Goal: Task Accomplishment & Management: Manage account settings

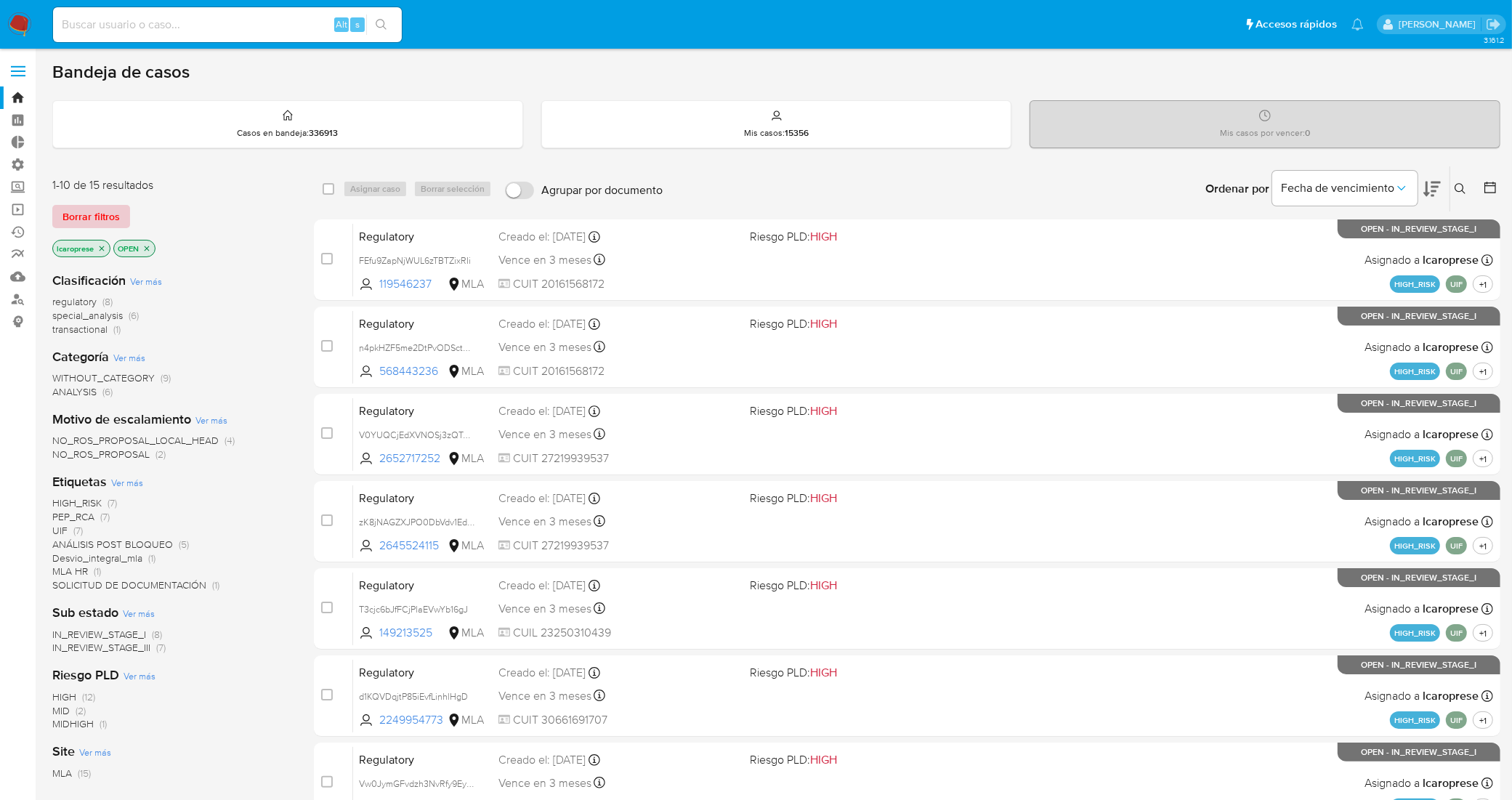
click at [100, 216] on span "Borrar filtros" at bounding box center [91, 217] width 58 height 20
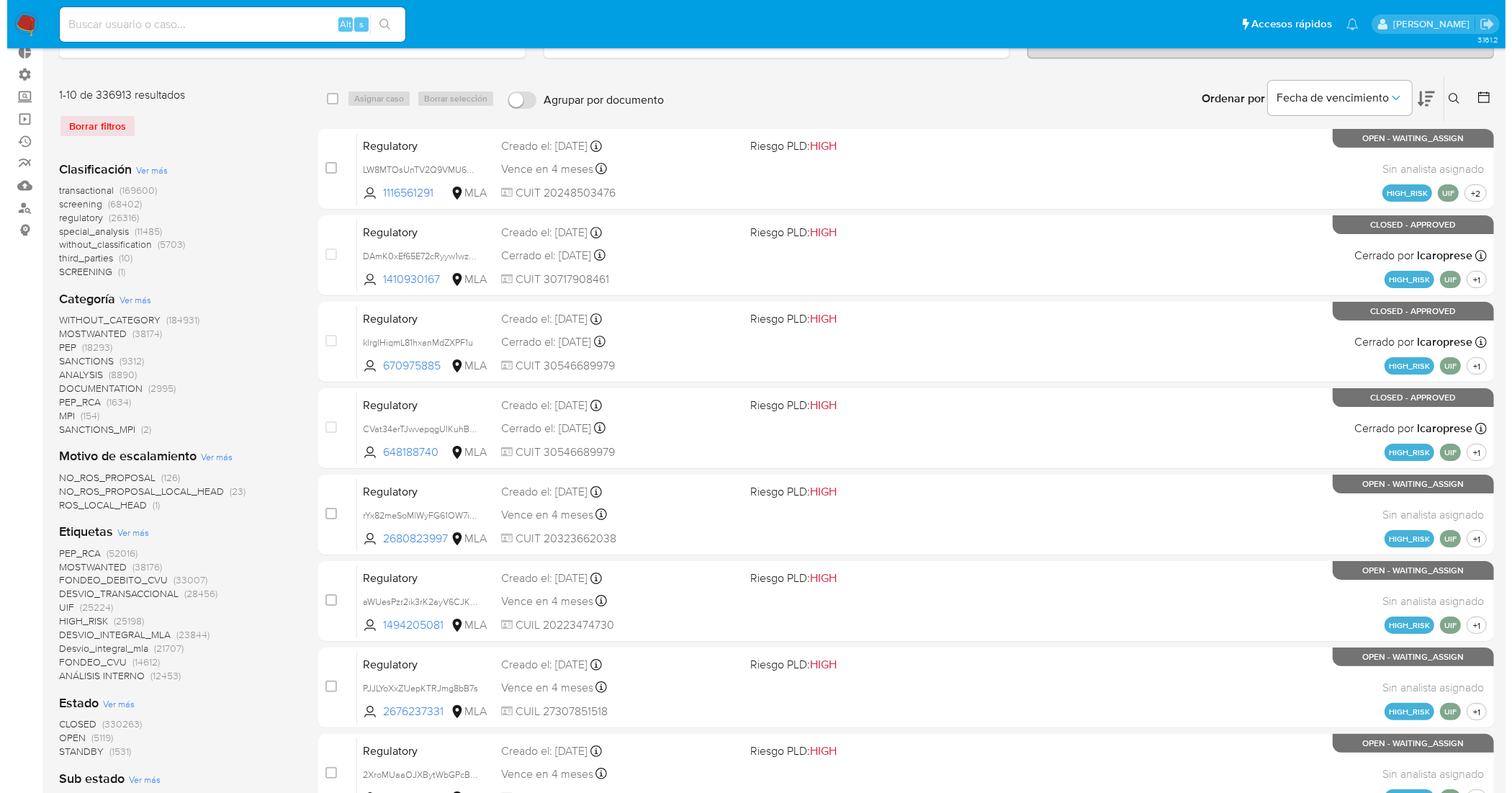
scroll to position [90, 0]
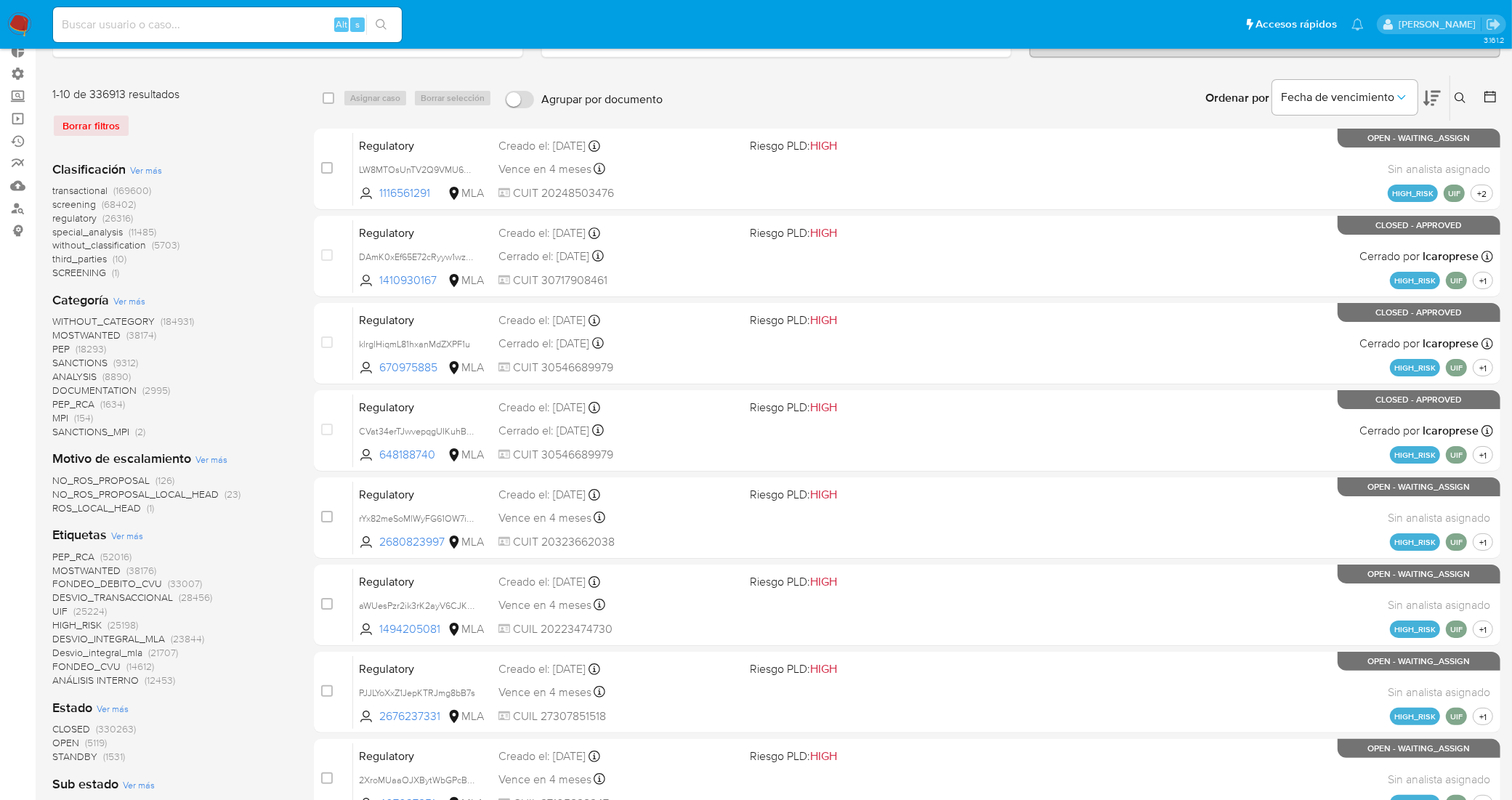
click at [122, 538] on span "Ver más" at bounding box center [127, 536] width 32 height 13
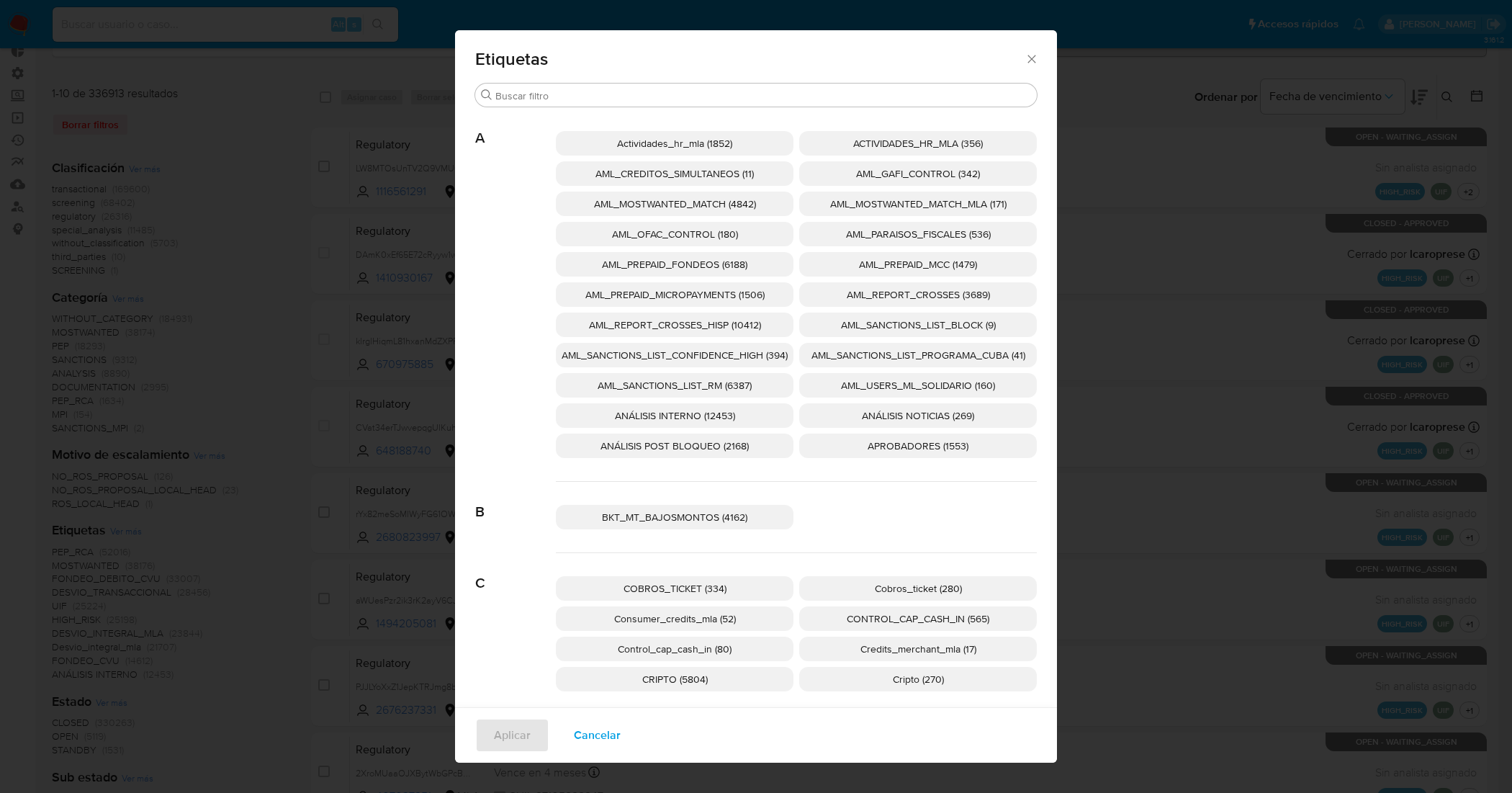
click at [756, 359] on span "AML_SANCTIONS_LIST_CONFIDENCE_HIGH (394)" at bounding box center [674, 355] width 226 height 15
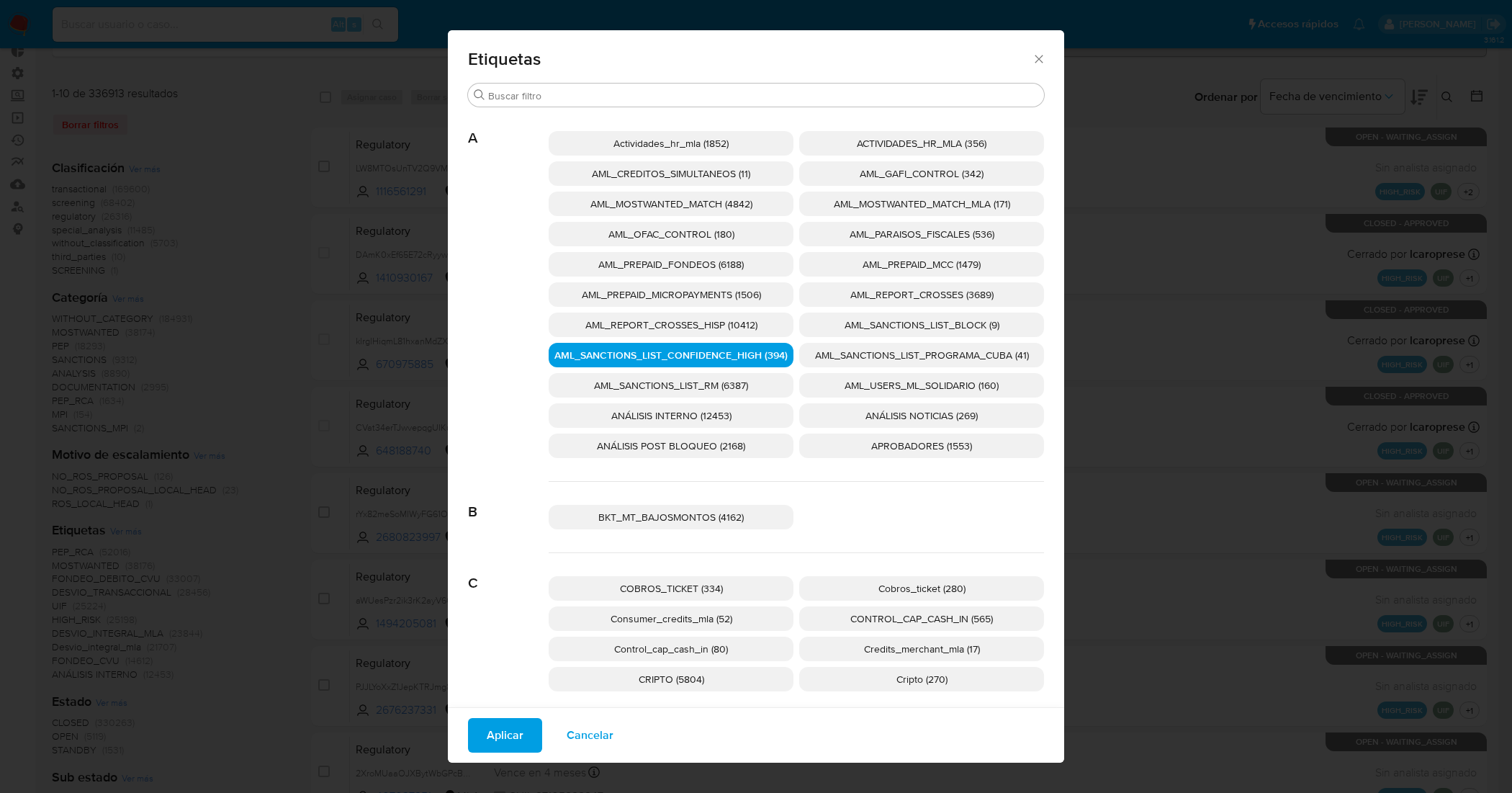
click at [815, 350] on span "AML_SANCTIONS_LIST_PROGRAMA_CUBA (41)" at bounding box center [922, 355] width 214 height 15
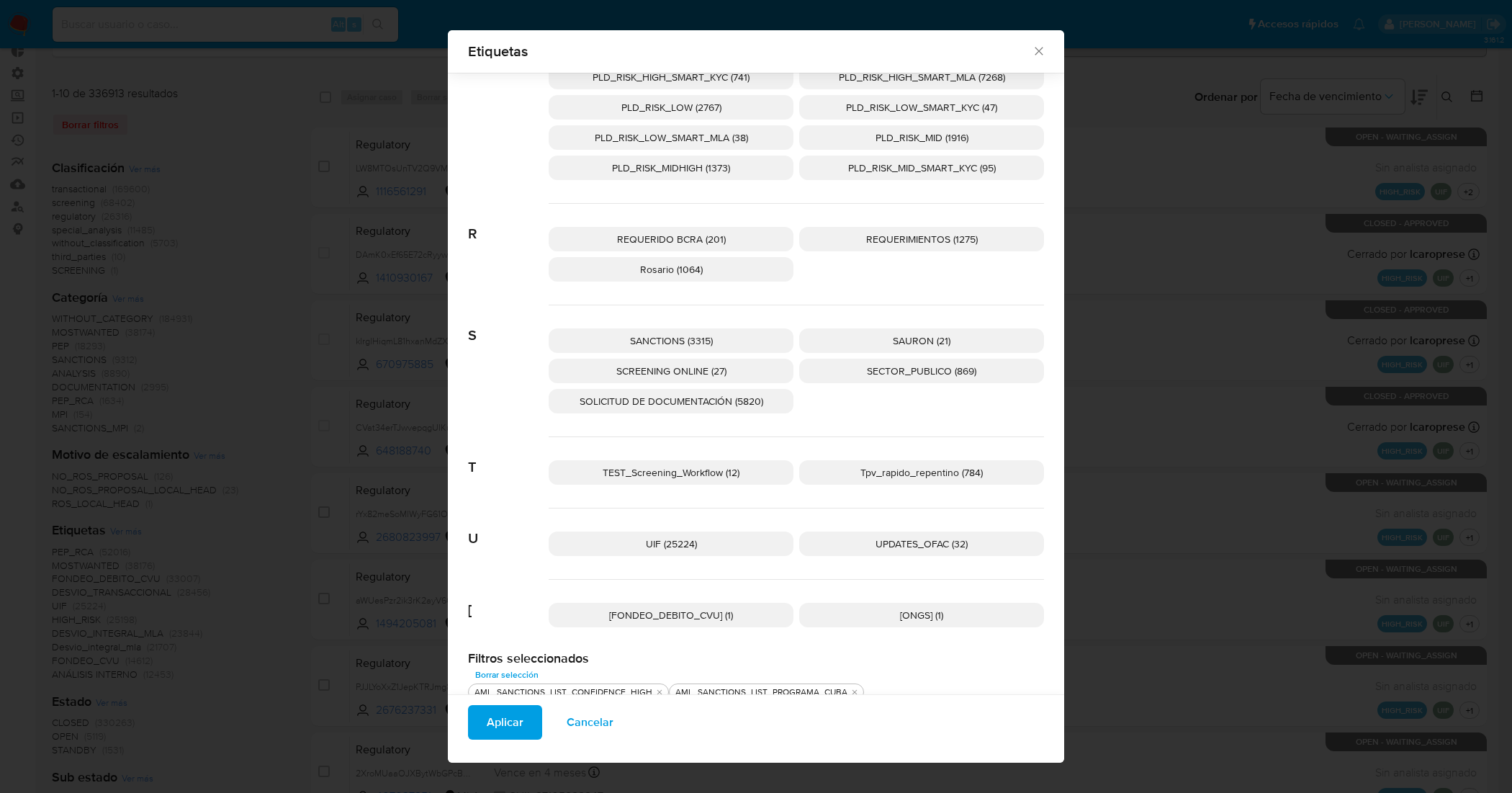
scroll to position [2089, 0]
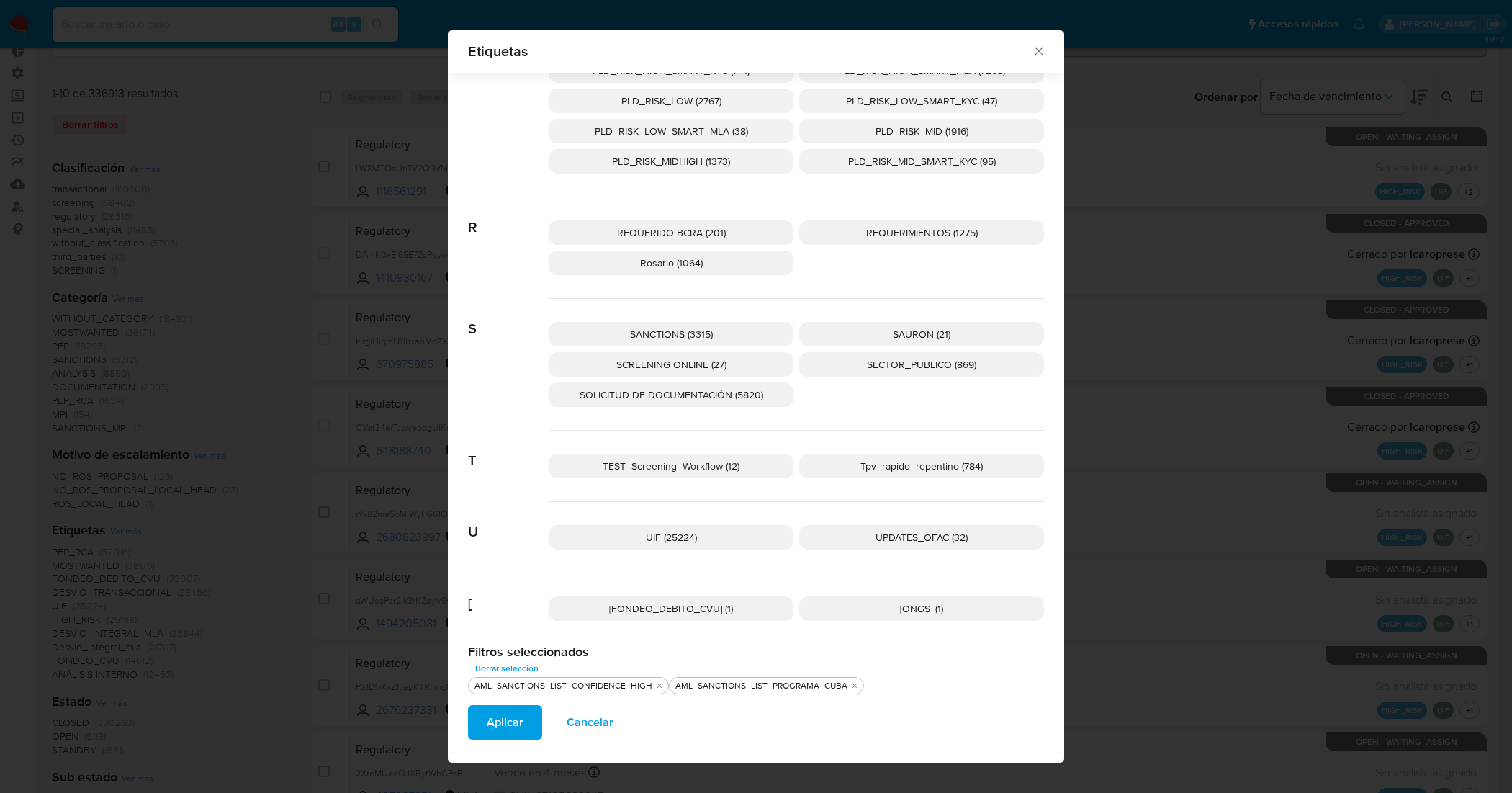
click at [904, 539] on span "UPDATES_OFAC (32)" at bounding box center [922, 538] width 92 height 15
click at [758, 372] on p "SCREENING ONLINE (27)" at bounding box center [671, 364] width 245 height 25
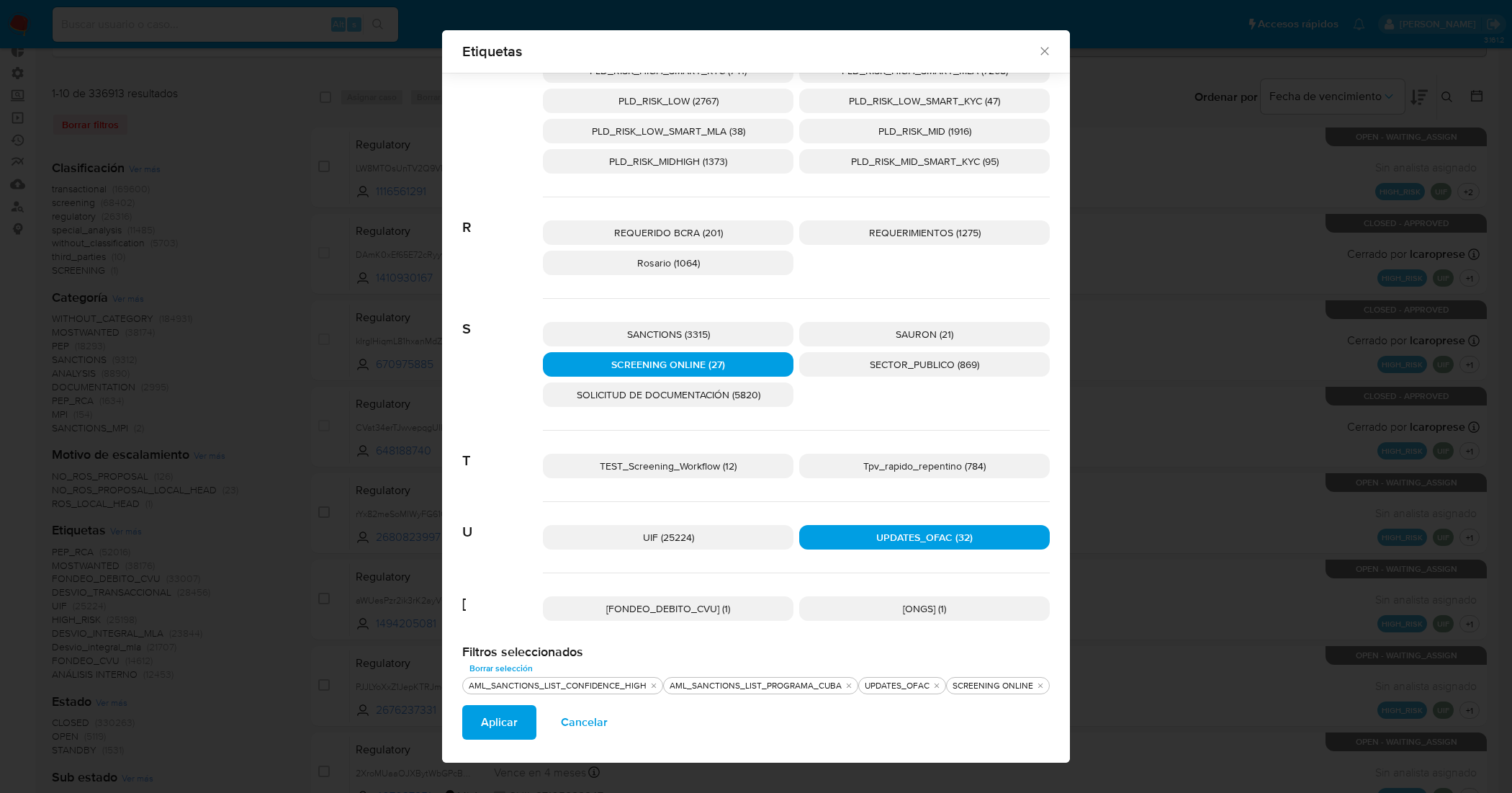
click at [740, 338] on p "SANCTIONS (3315)" at bounding box center [668, 334] width 251 height 25
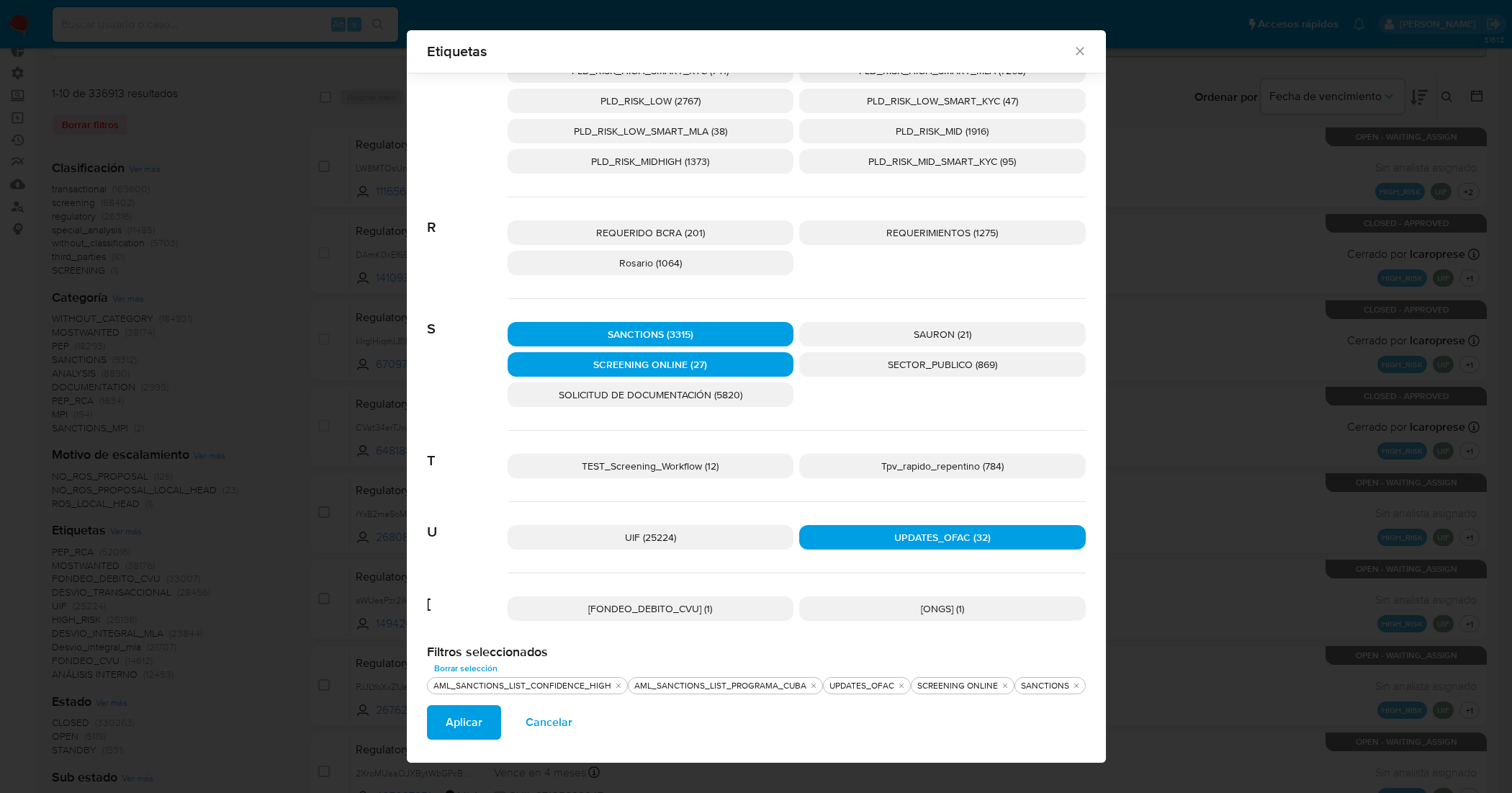
click at [468, 633] on span "Aplicar" at bounding box center [464, 722] width 37 height 31
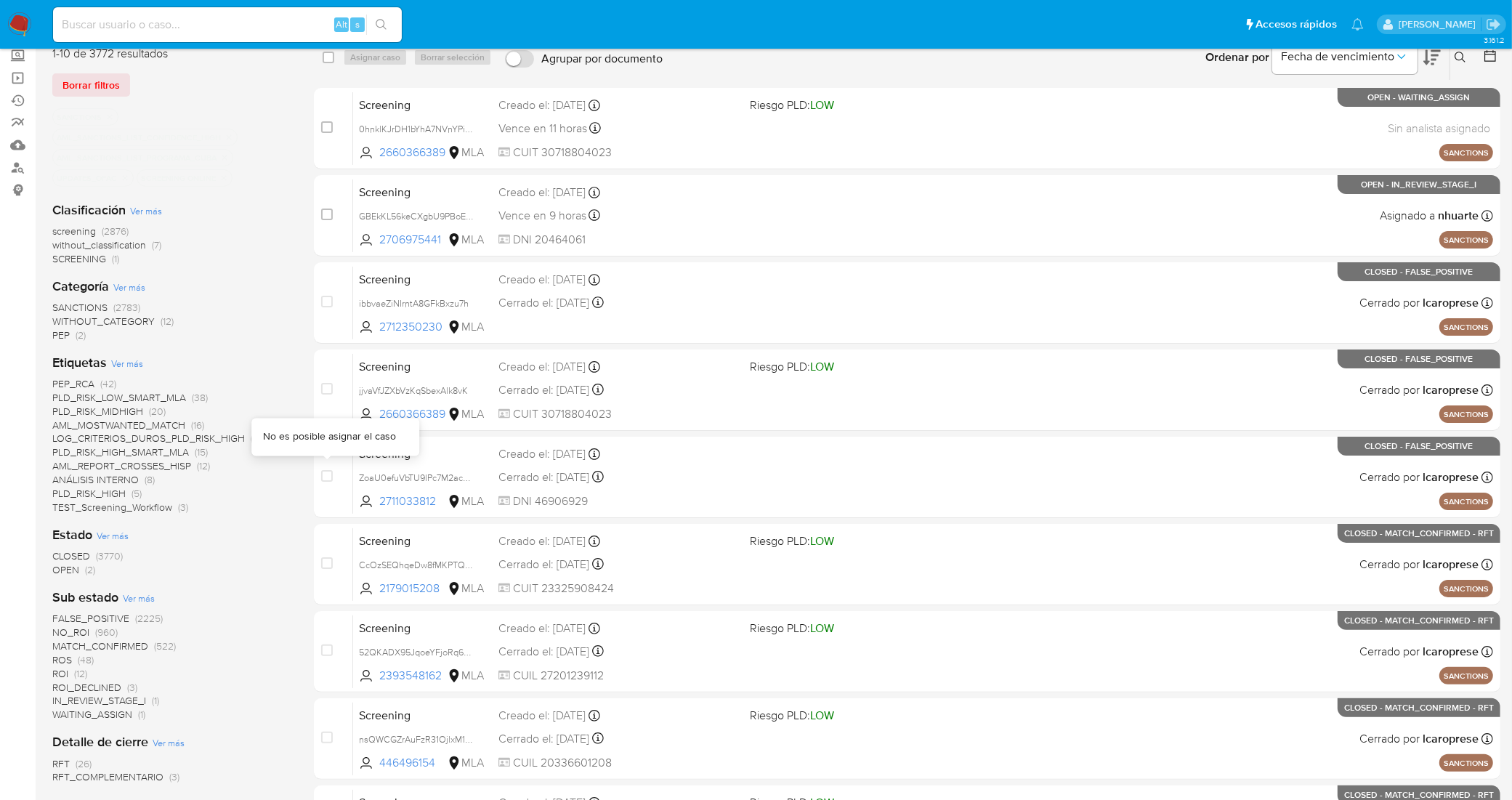
scroll to position [273, 0]
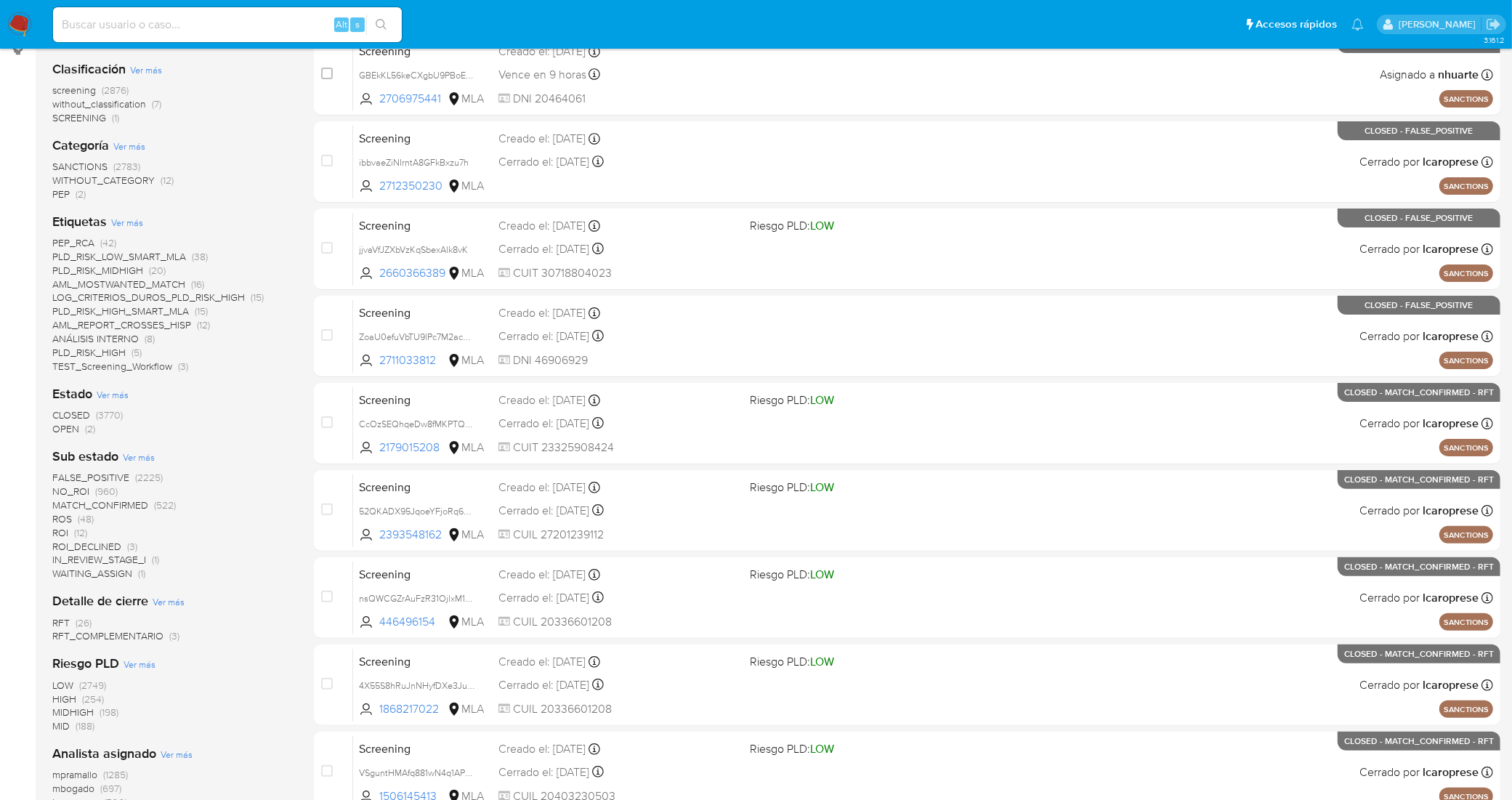
click at [71, 426] on span "OPEN" at bounding box center [65, 429] width 27 height 15
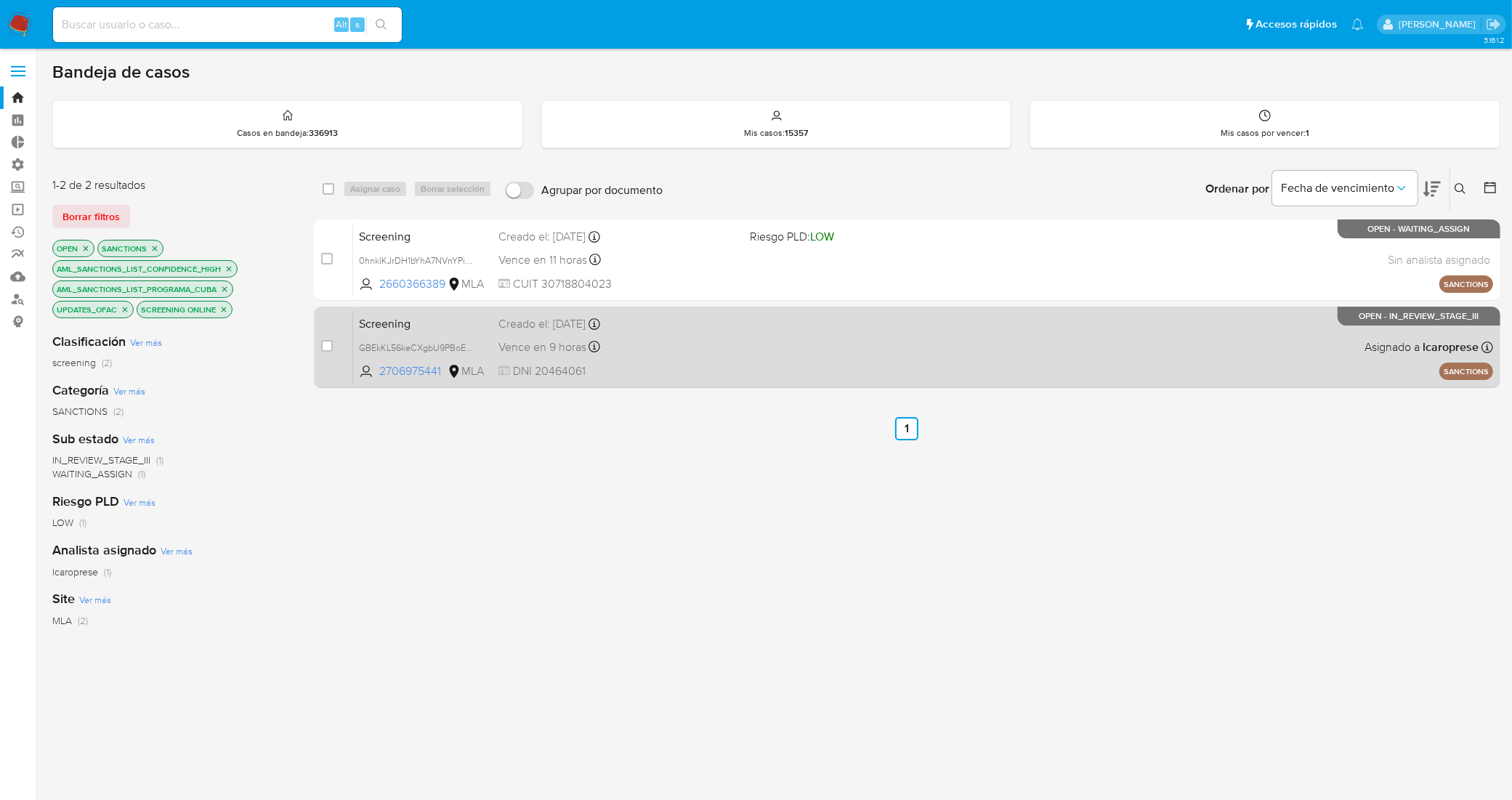
click at [456, 324] on span "Screening" at bounding box center [422, 323] width 127 height 19
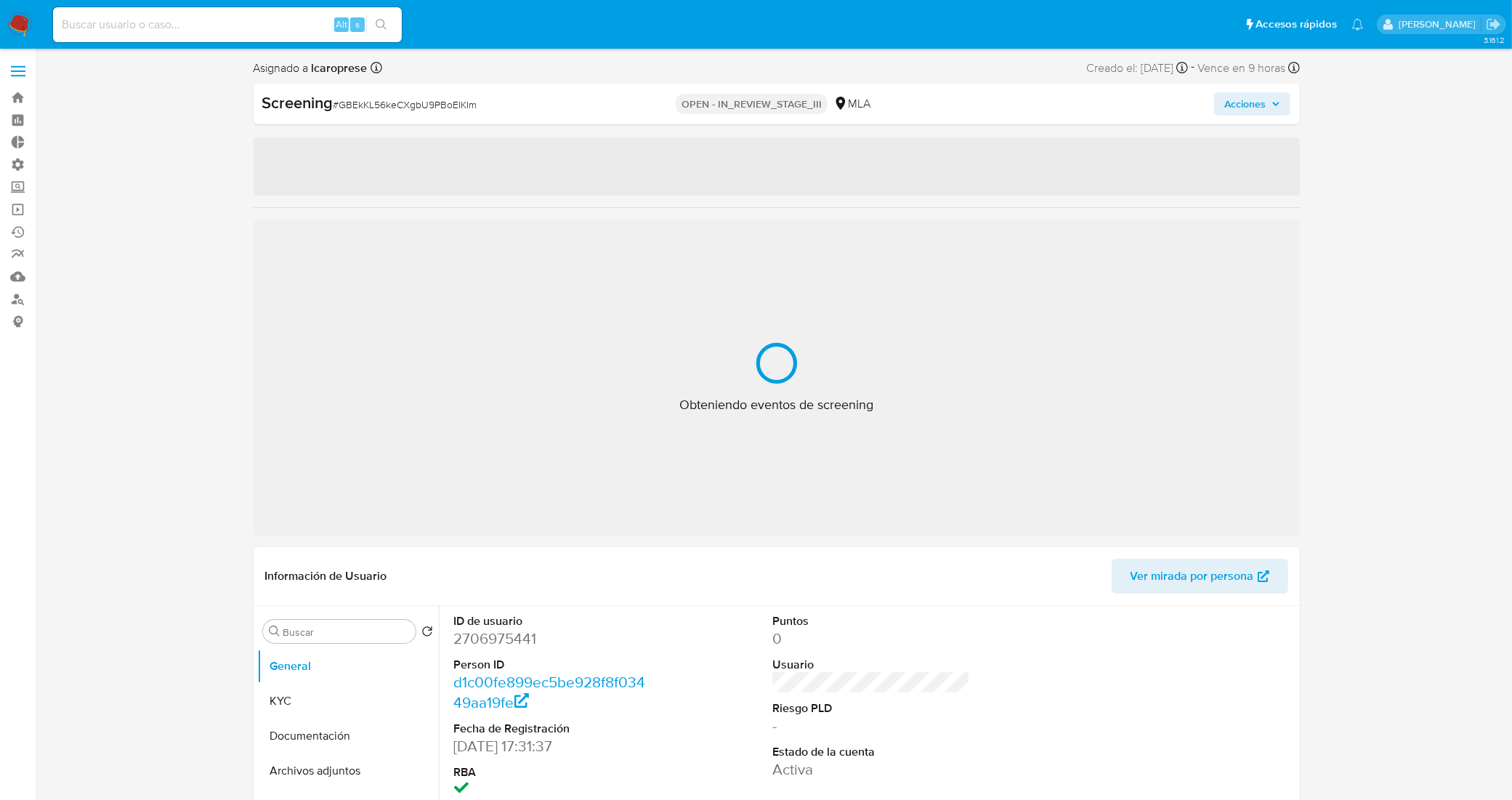
select select "10"
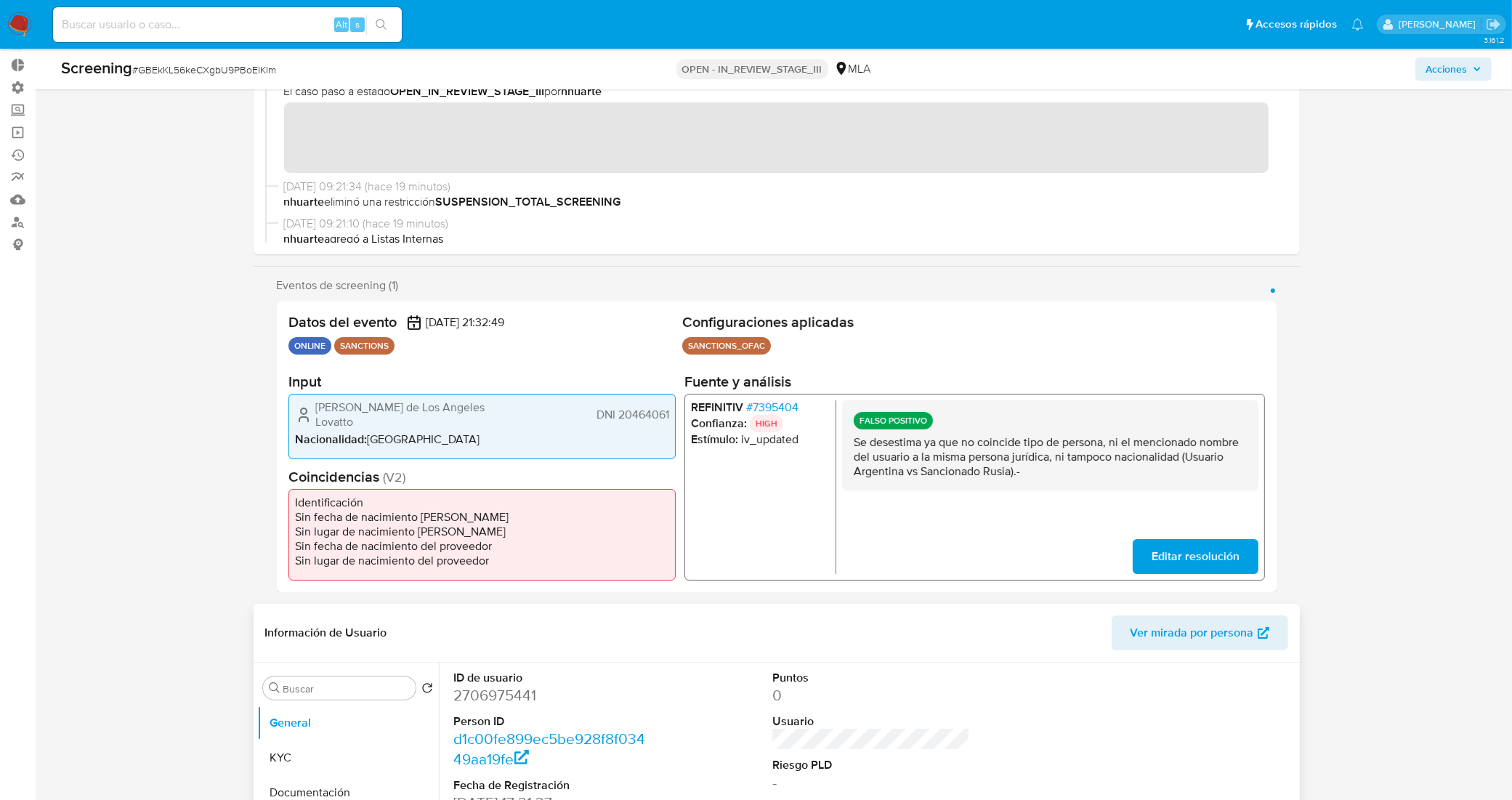
scroll to position [181, 0]
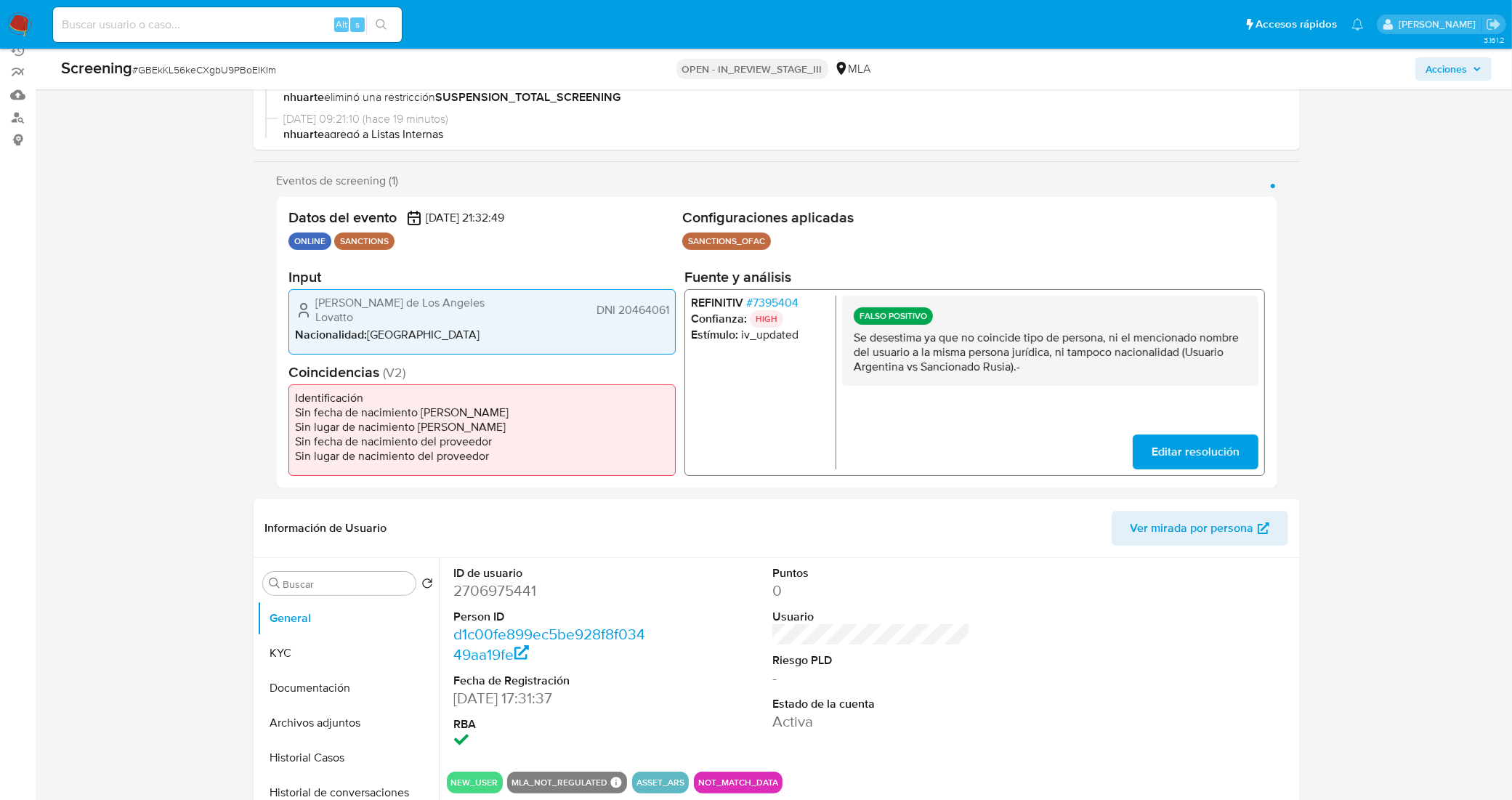
click at [787, 309] on span "# 7395404" at bounding box center [771, 303] width 52 height 15
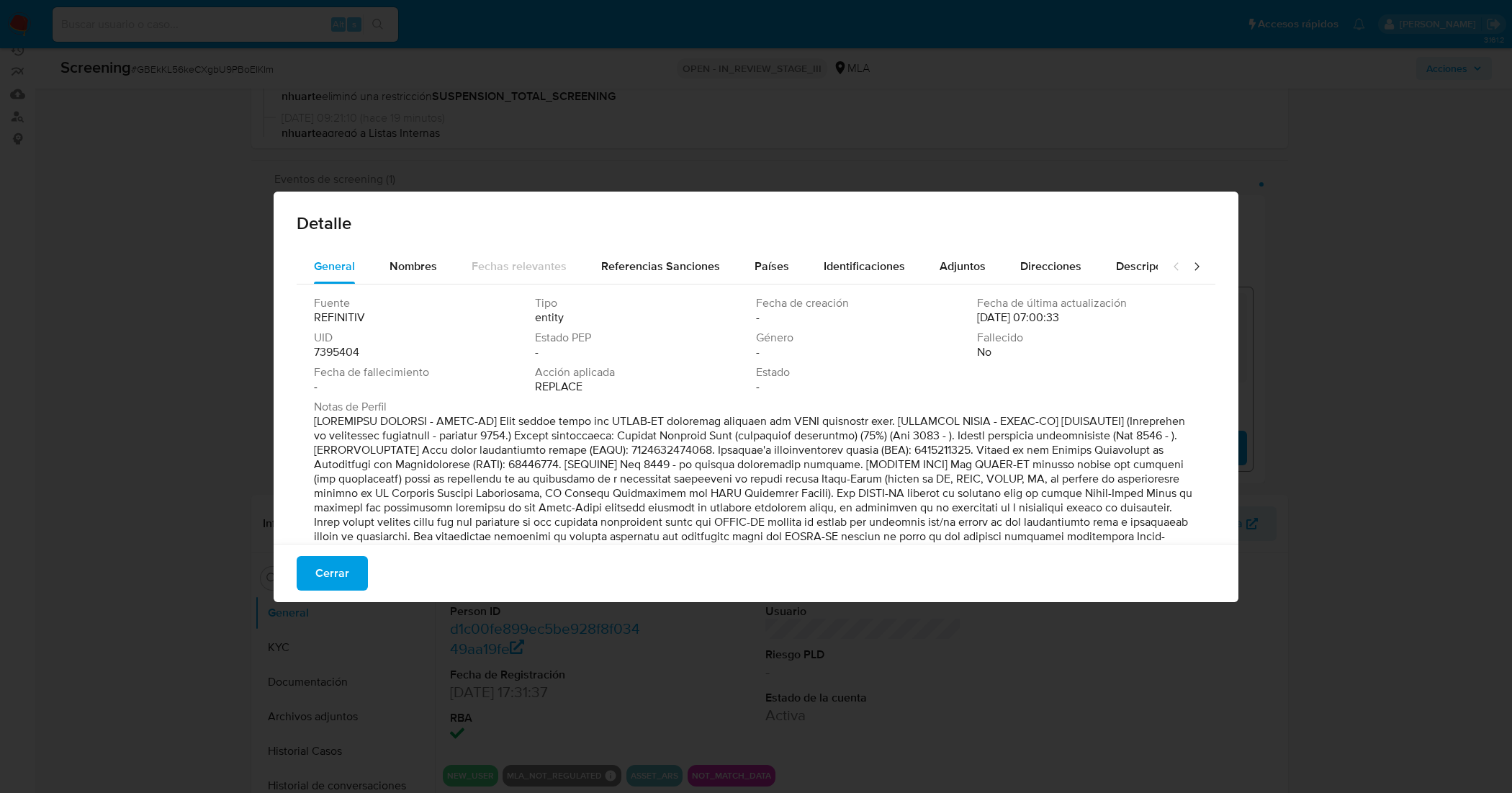
click at [394, 245] on div "Detalle" at bounding box center [756, 220] width 965 height 57
click at [418, 267] on span "Nombres" at bounding box center [414, 266] width 48 height 17
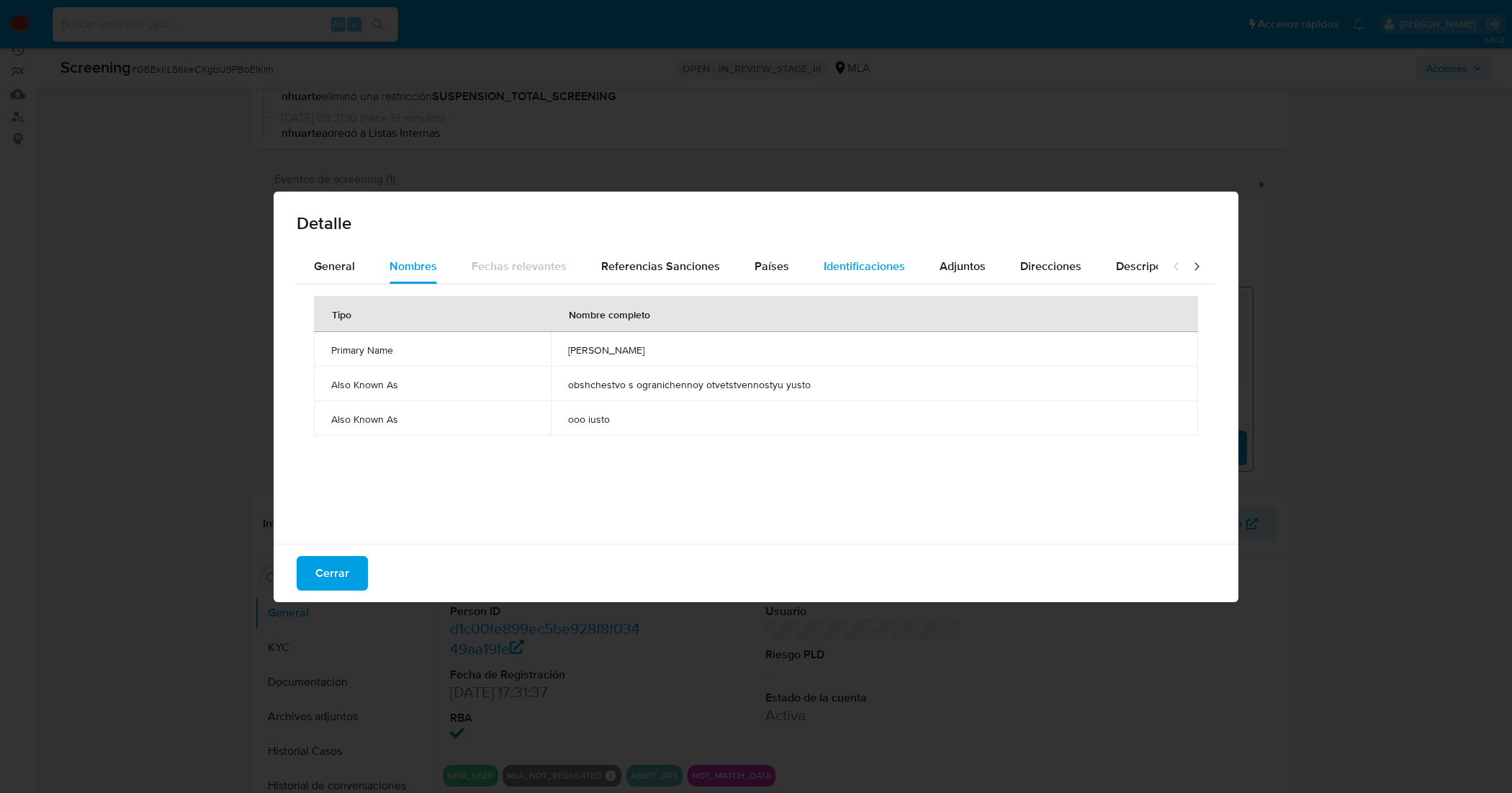
click at [826, 258] on span "Identificaciones" at bounding box center [864, 266] width 81 height 17
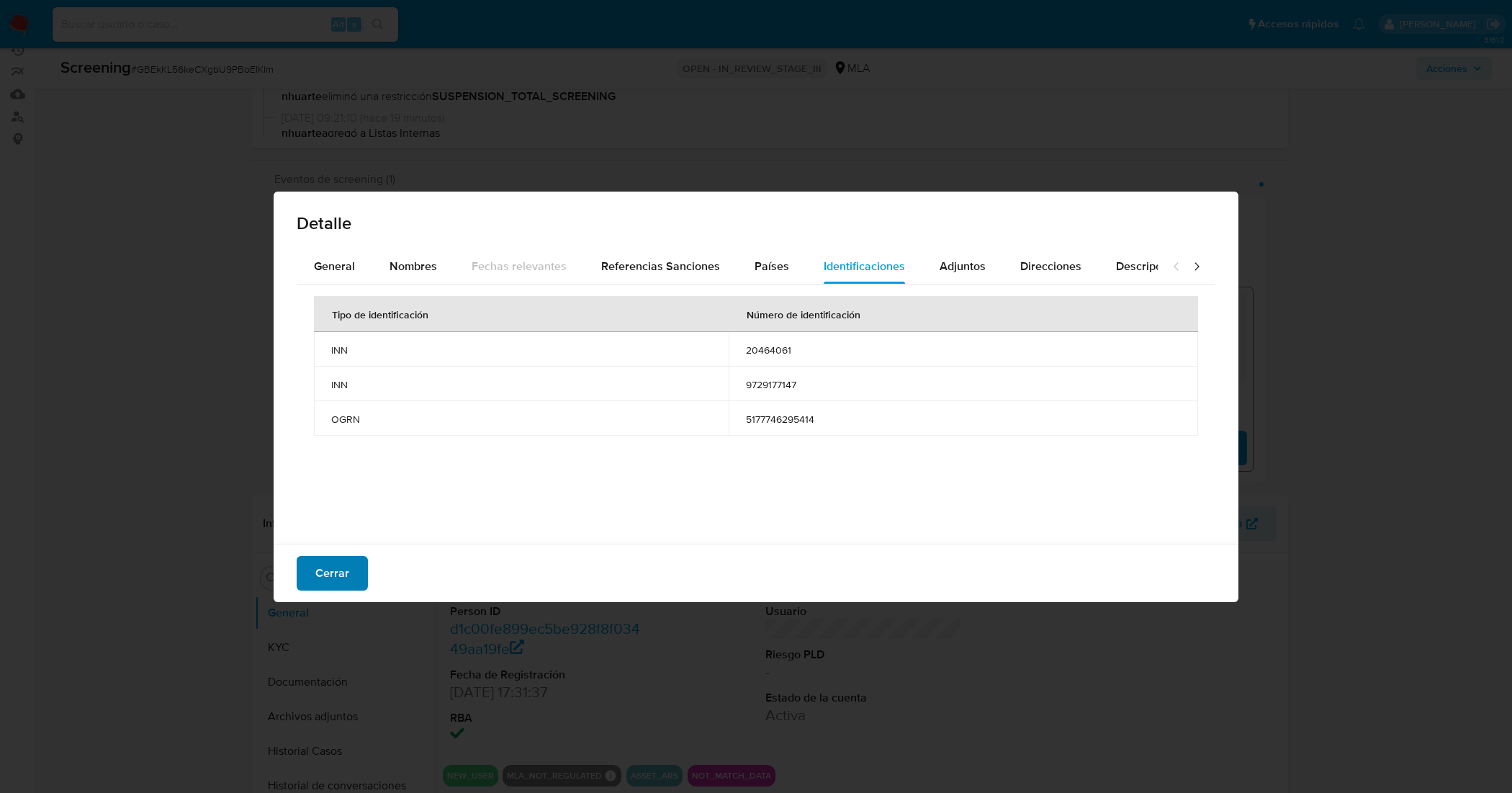
click at [348, 570] on button "Cerrar" at bounding box center [332, 573] width 71 height 34
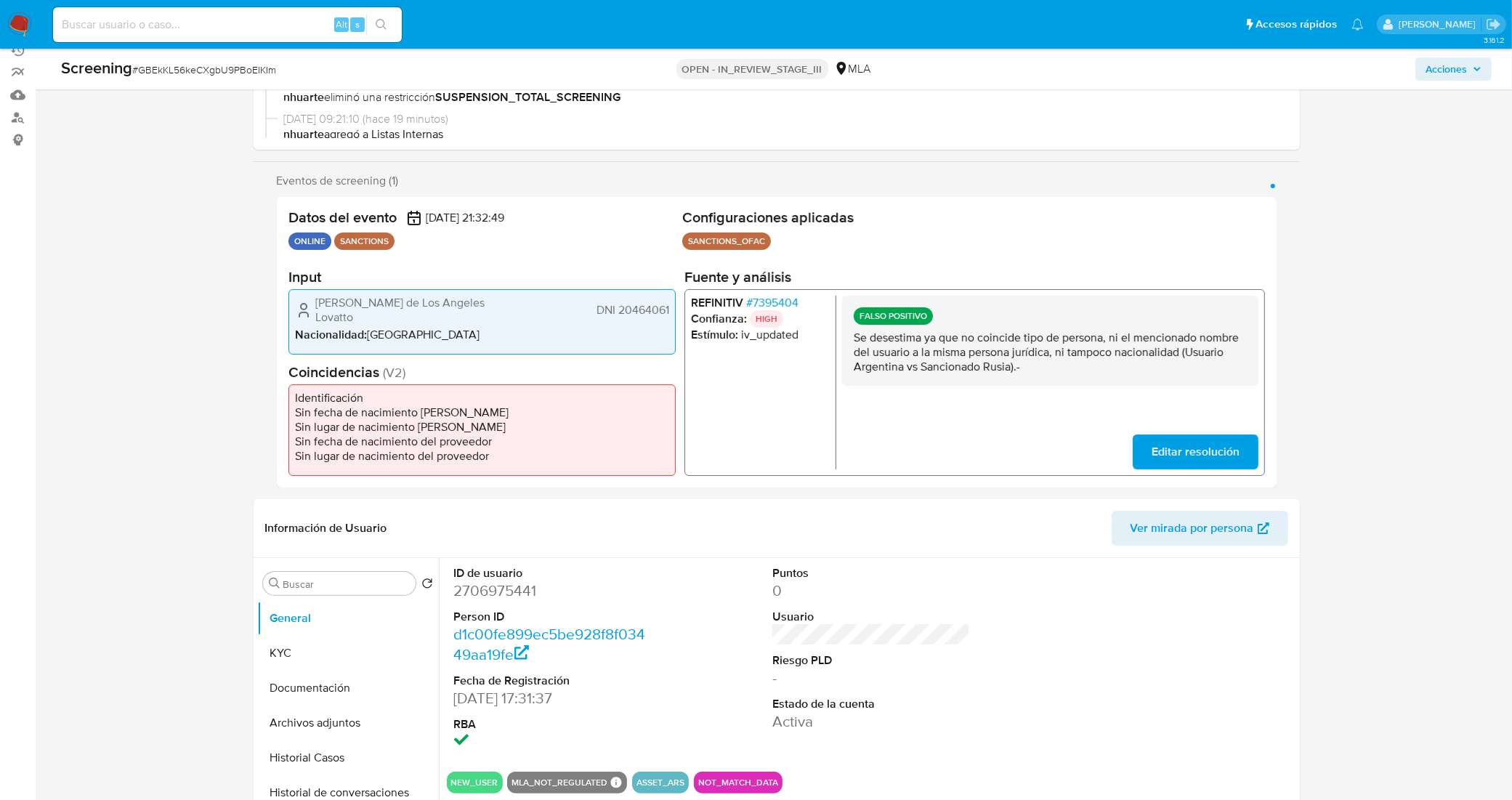
click at [784, 307] on span "# 7395404" at bounding box center [771, 303] width 52 height 15
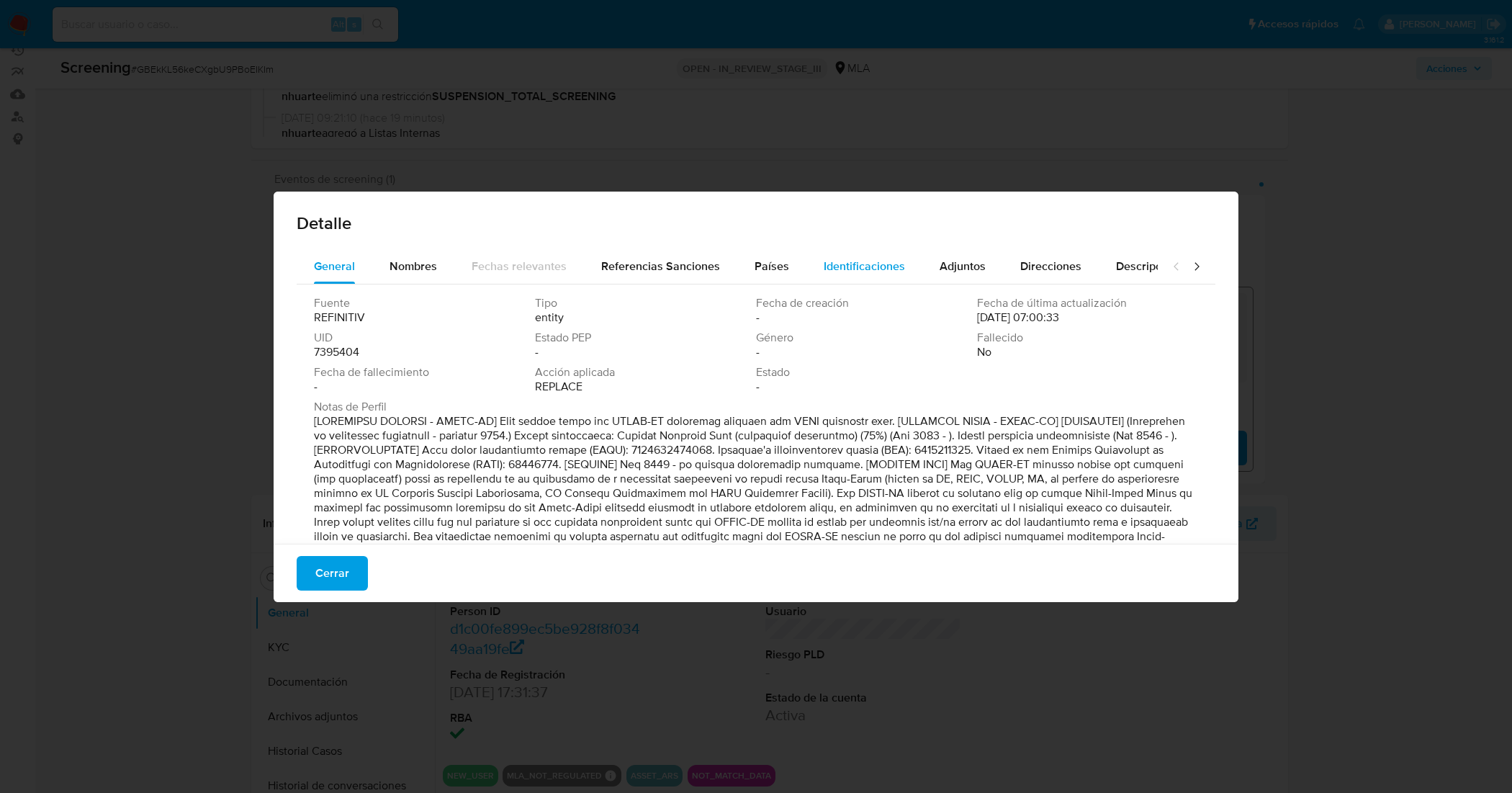
click at [845, 272] on span "Identificaciones" at bounding box center [864, 266] width 81 height 17
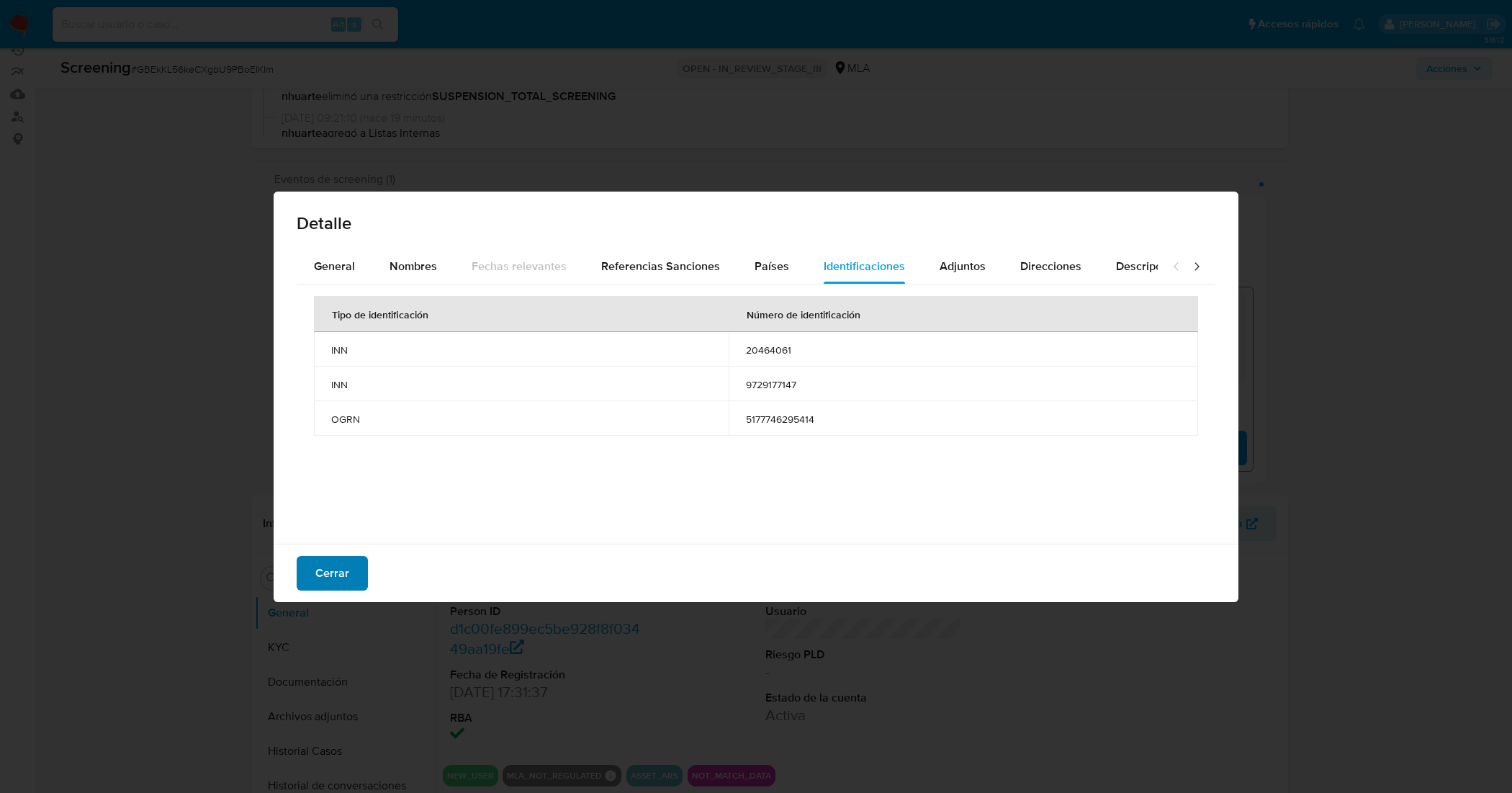
click at [346, 569] on span "Cerrar" at bounding box center [332, 573] width 34 height 31
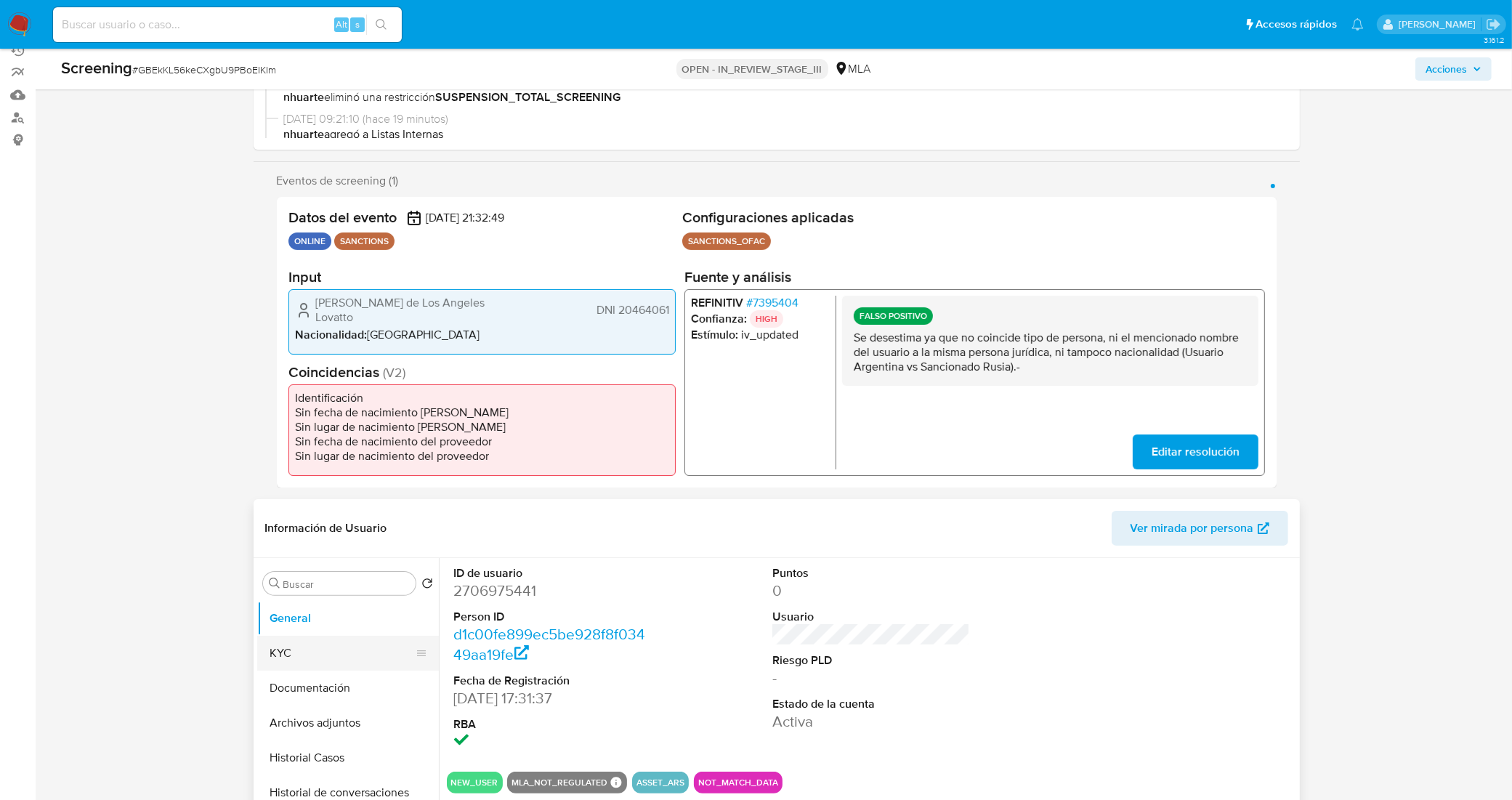
drag, startPoint x: 364, startPoint y: 645, endPoint x: 370, endPoint y: 637, distance: 10.0
click at [365, 645] on button "KYC" at bounding box center [341, 652] width 170 height 34
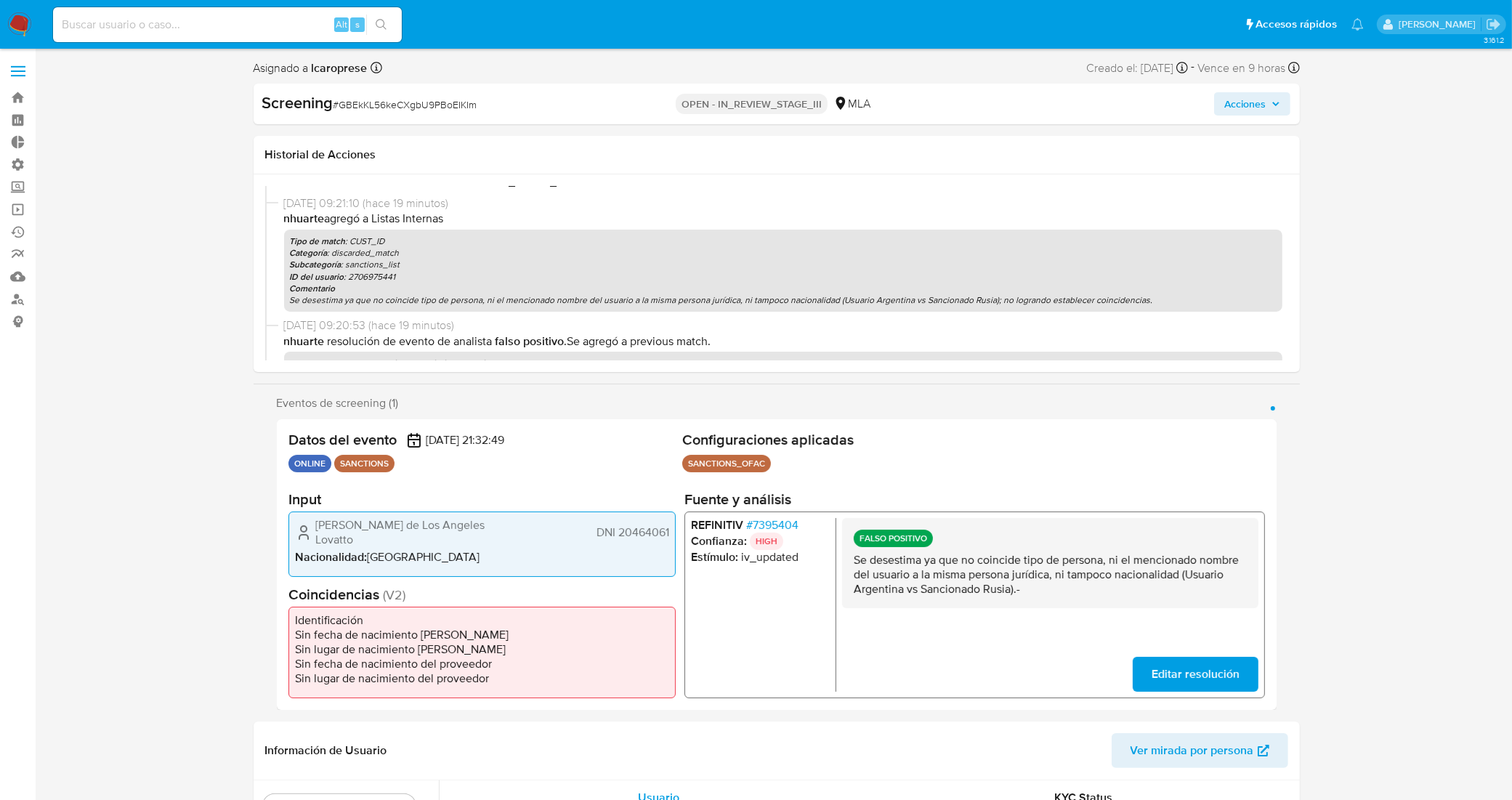
scroll to position [0, 0]
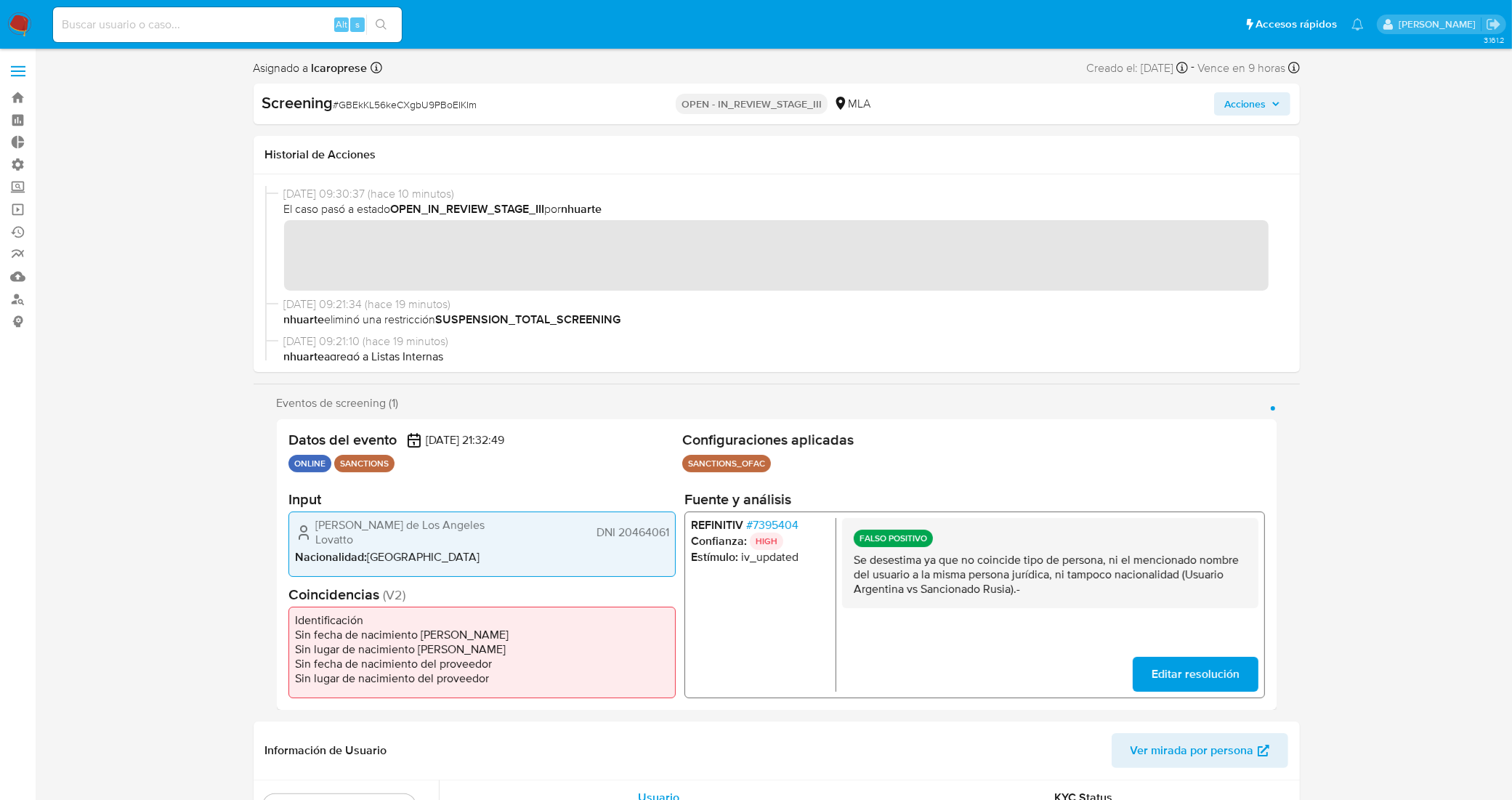
click at [787, 525] on span "# 7395404" at bounding box center [771, 526] width 52 height 15
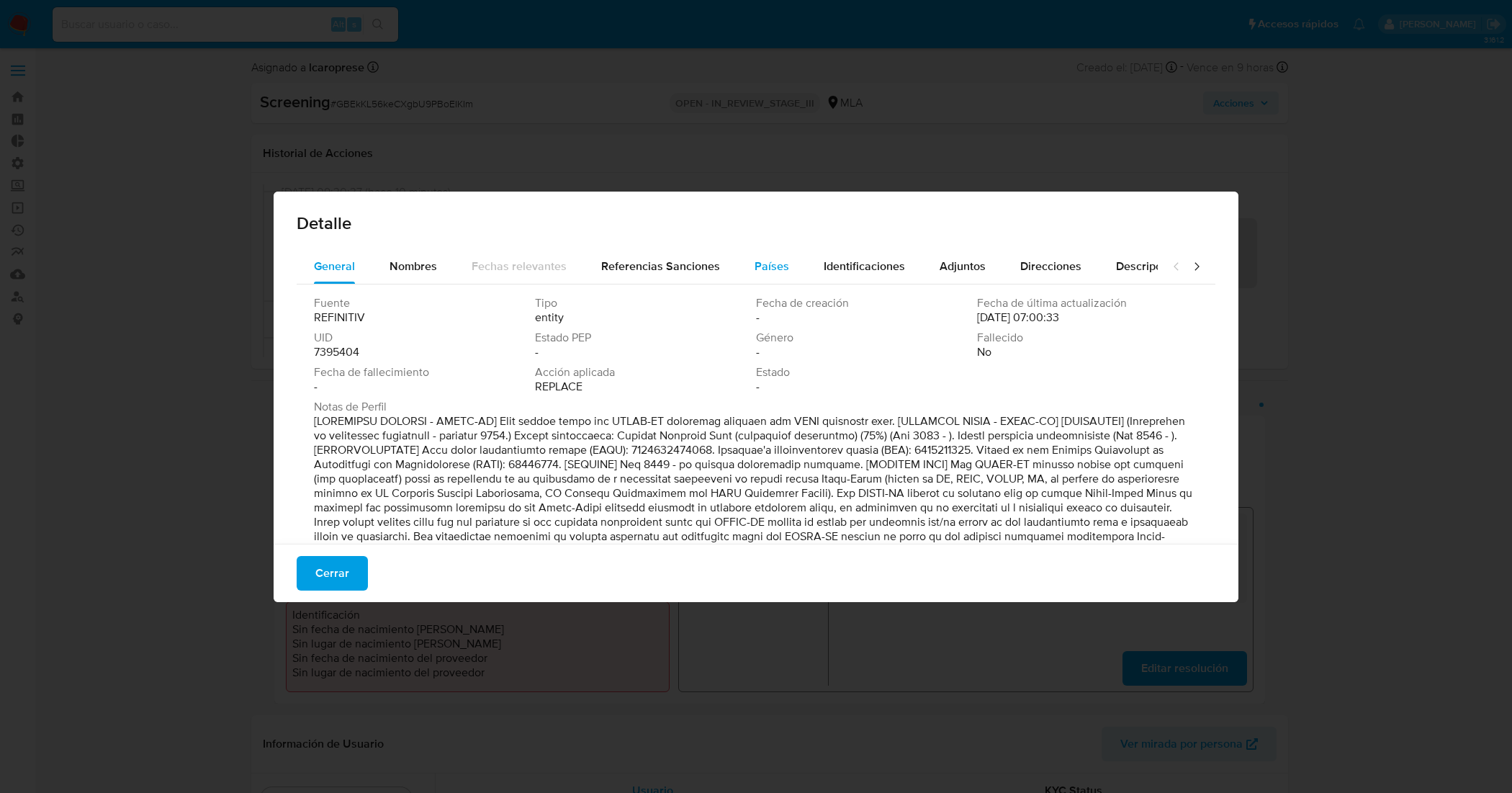
click at [762, 268] on span "Países" at bounding box center [771, 266] width 34 height 17
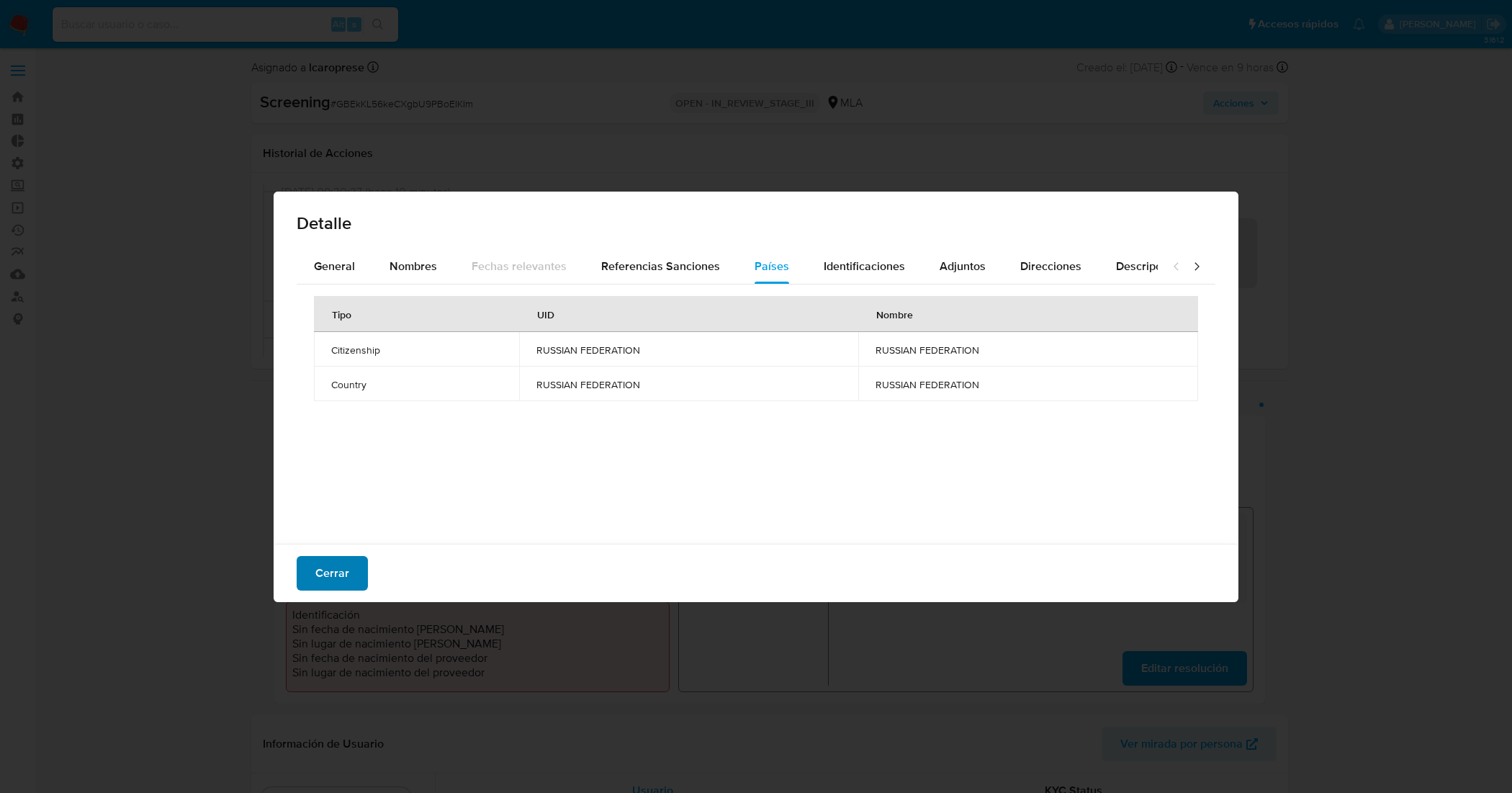
click at [347, 577] on button "Cerrar" at bounding box center [332, 573] width 71 height 34
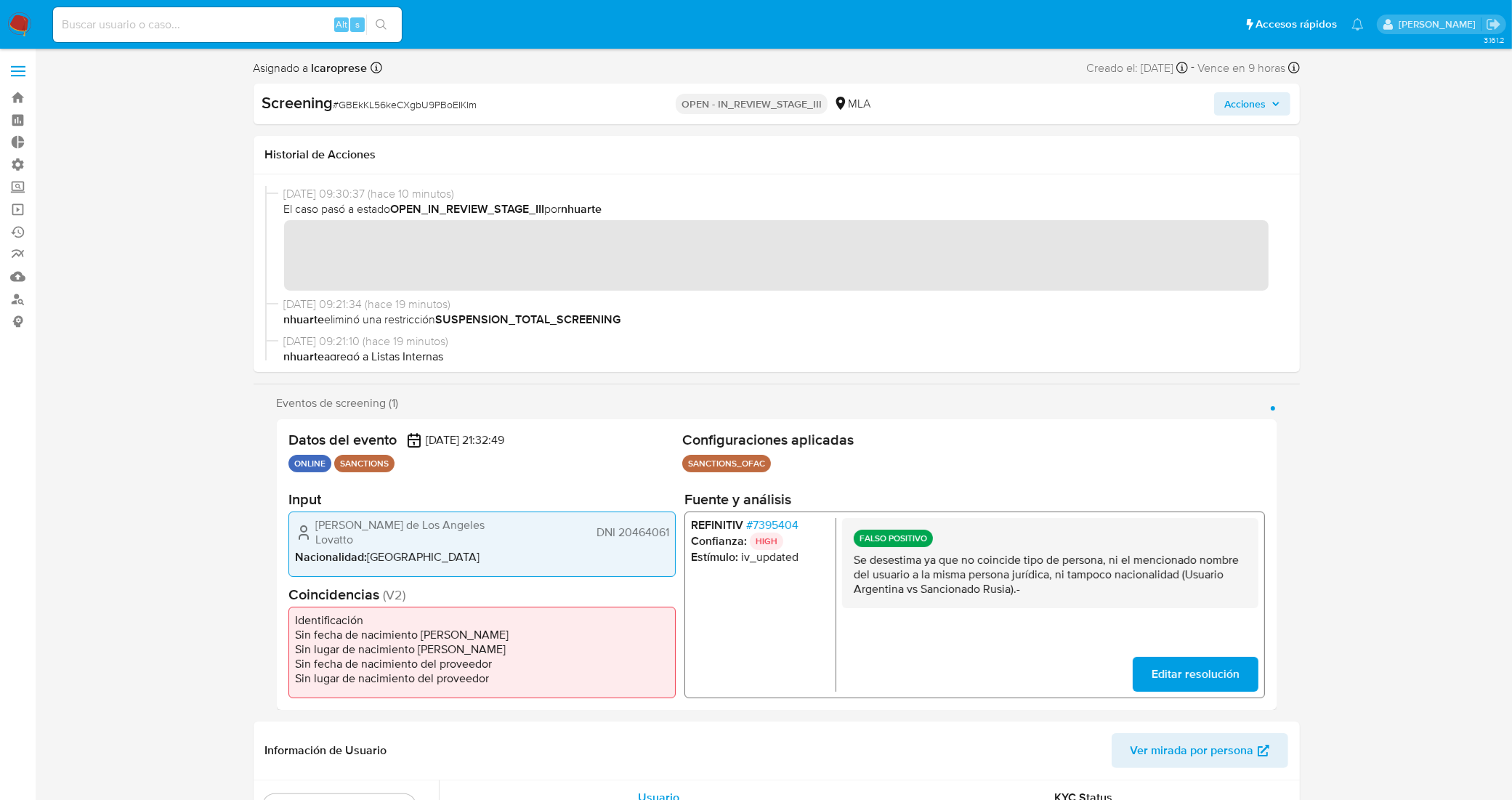
click at [776, 527] on span "# 7395404" at bounding box center [771, 526] width 52 height 15
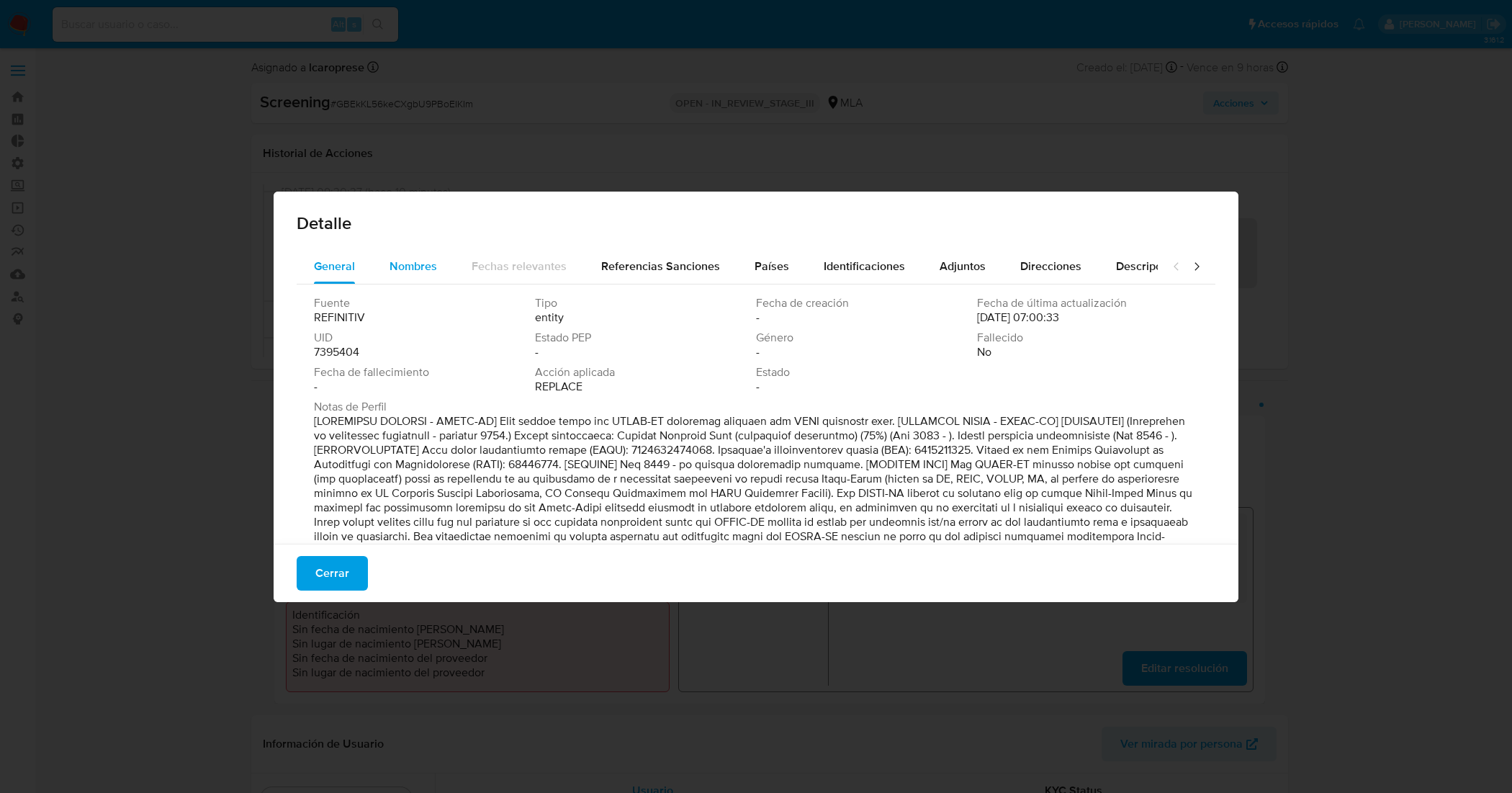
click at [434, 267] on span "Nombres" at bounding box center [414, 266] width 48 height 17
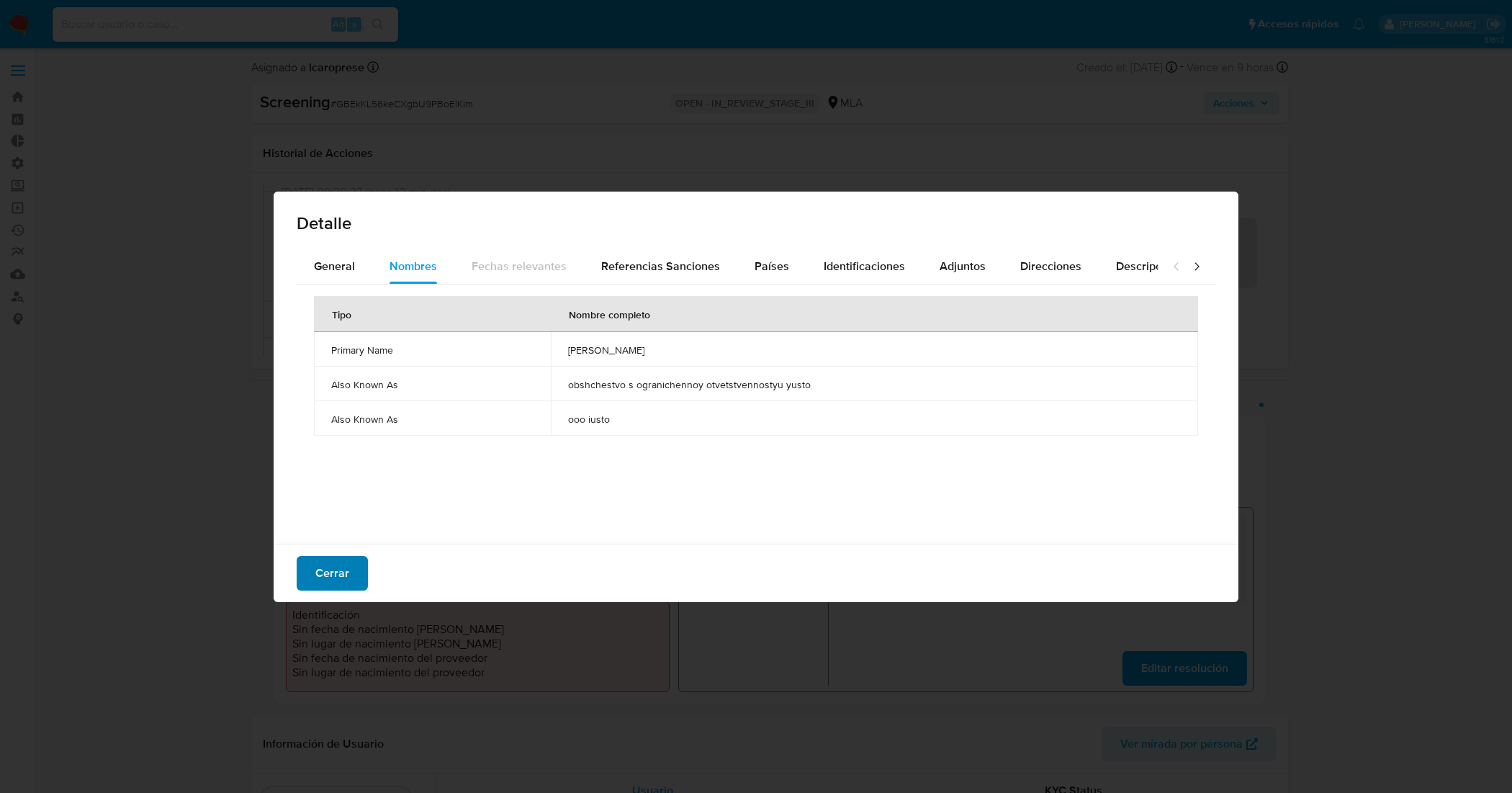
click at [330, 577] on span "Cerrar" at bounding box center [332, 573] width 34 height 31
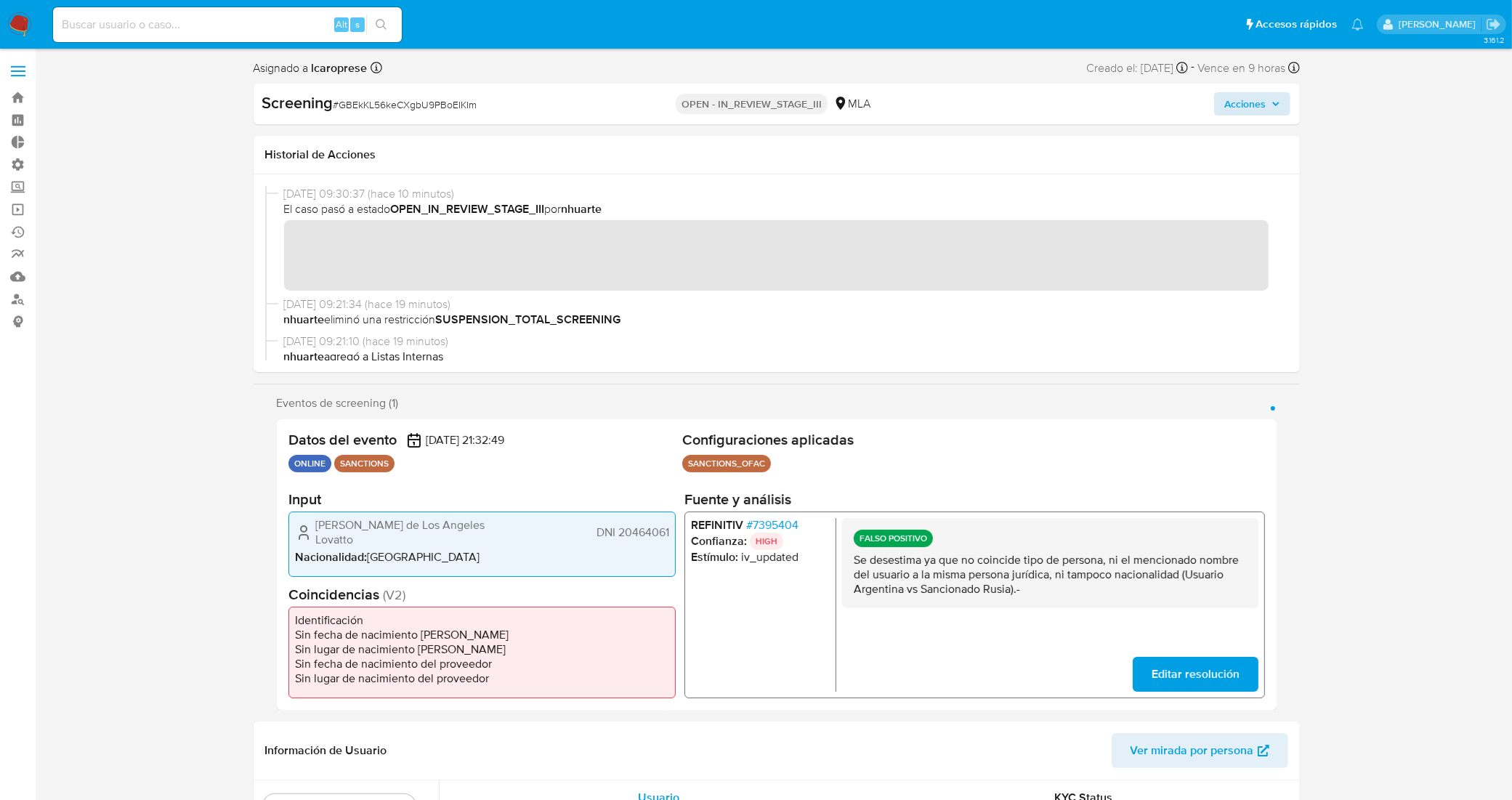
drag, startPoint x: 1241, startPoint y: 124, endPoint x: 1251, endPoint y: 107, distance: 19.7
click at [1248, 121] on div "Screening # GBEkKL56keCXgbU9PBoEIKIm OPEN - IN_REVIEW_STAGE_III MLA Acciones" at bounding box center [777, 104] width 1047 height 41
click at [1251, 105] on span "Acciones" at bounding box center [1245, 103] width 42 height 23
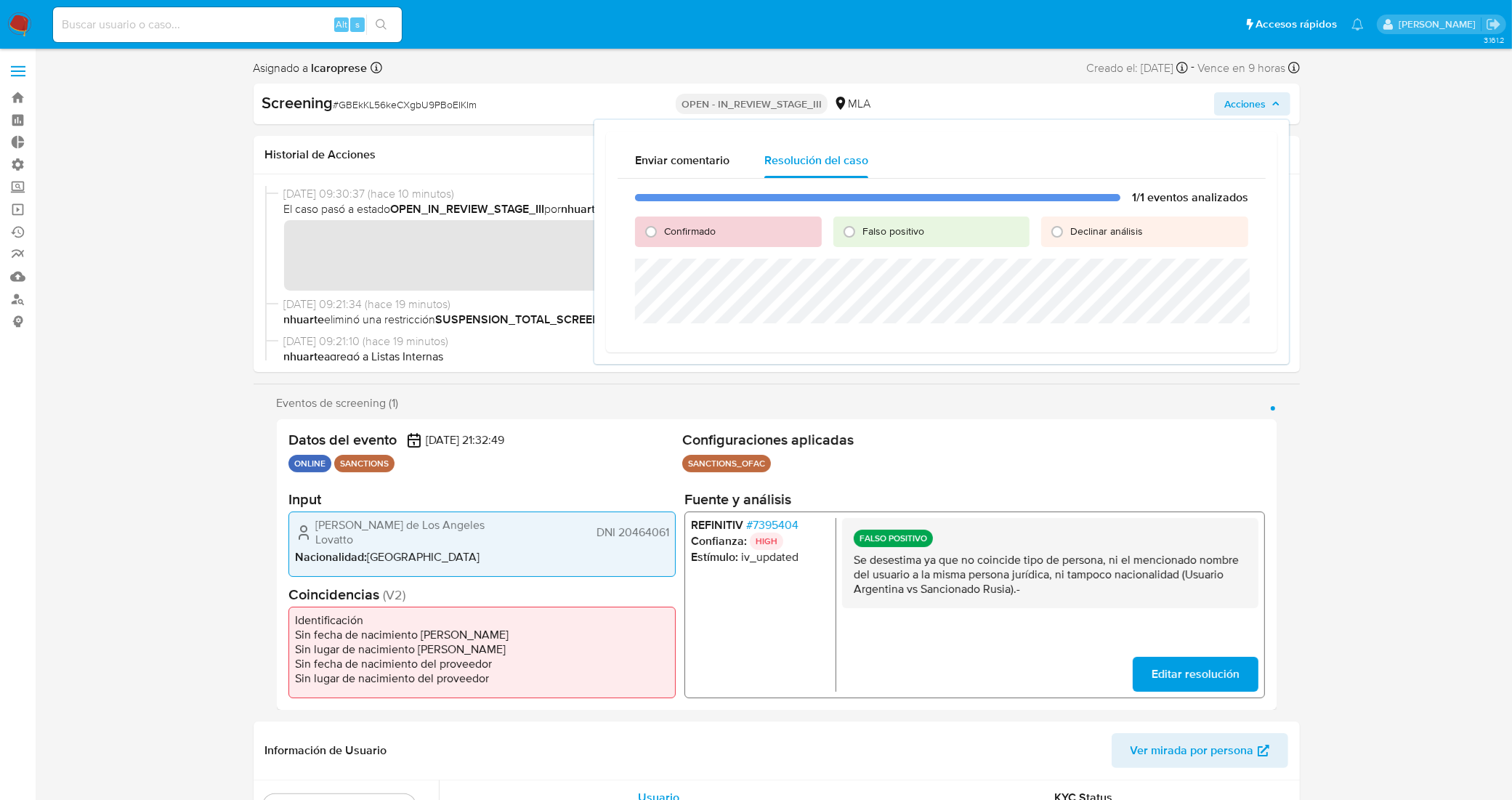
click at [888, 226] on span "Falso positivo" at bounding box center [893, 232] width 61 height 15
click at [861, 226] on input "Falso positivo" at bounding box center [849, 232] width 23 height 23
radio input "true"
click at [1189, 339] on span "Cerrar Caso" at bounding box center [1198, 340] width 70 height 20
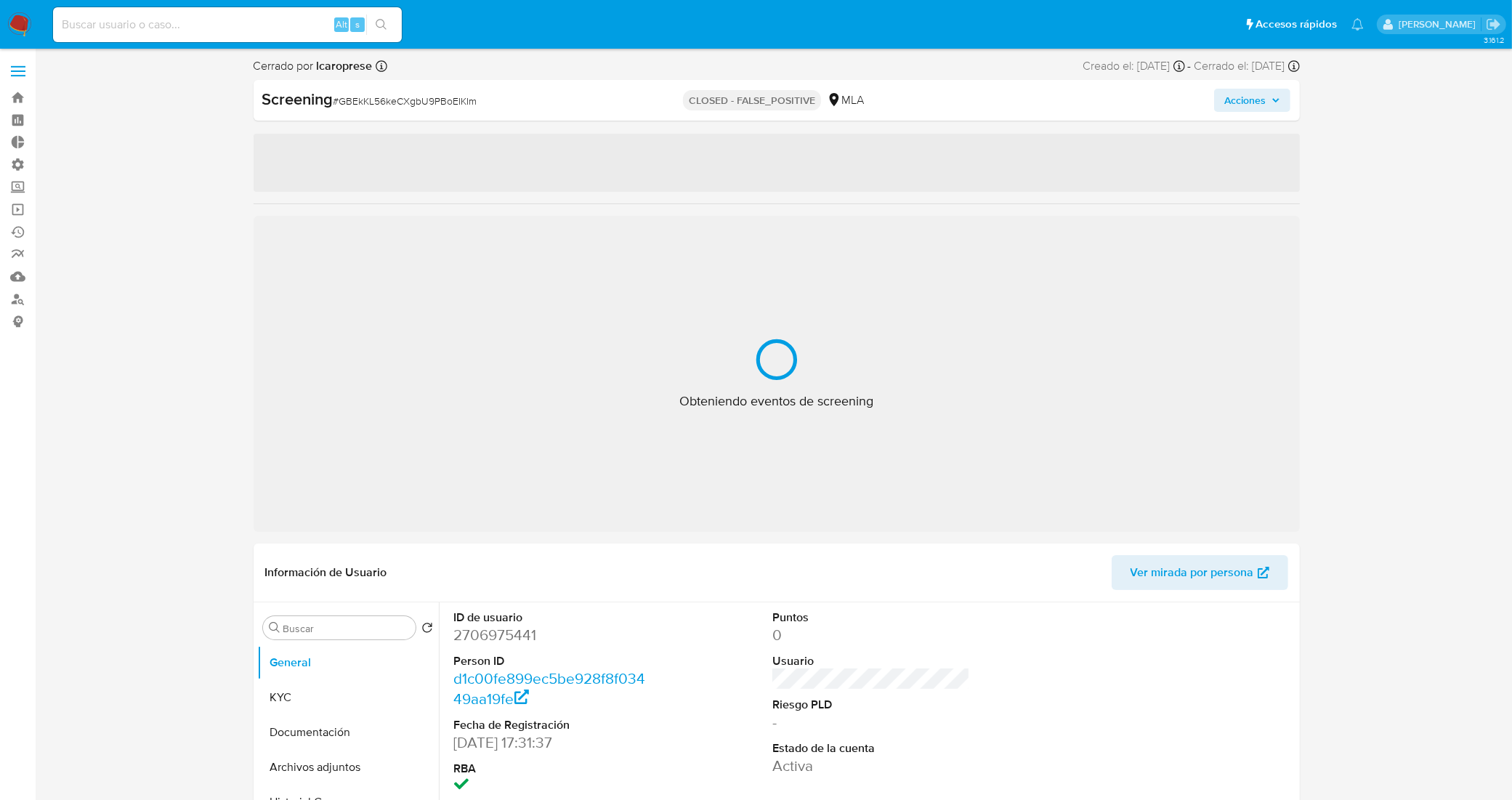
select select "10"
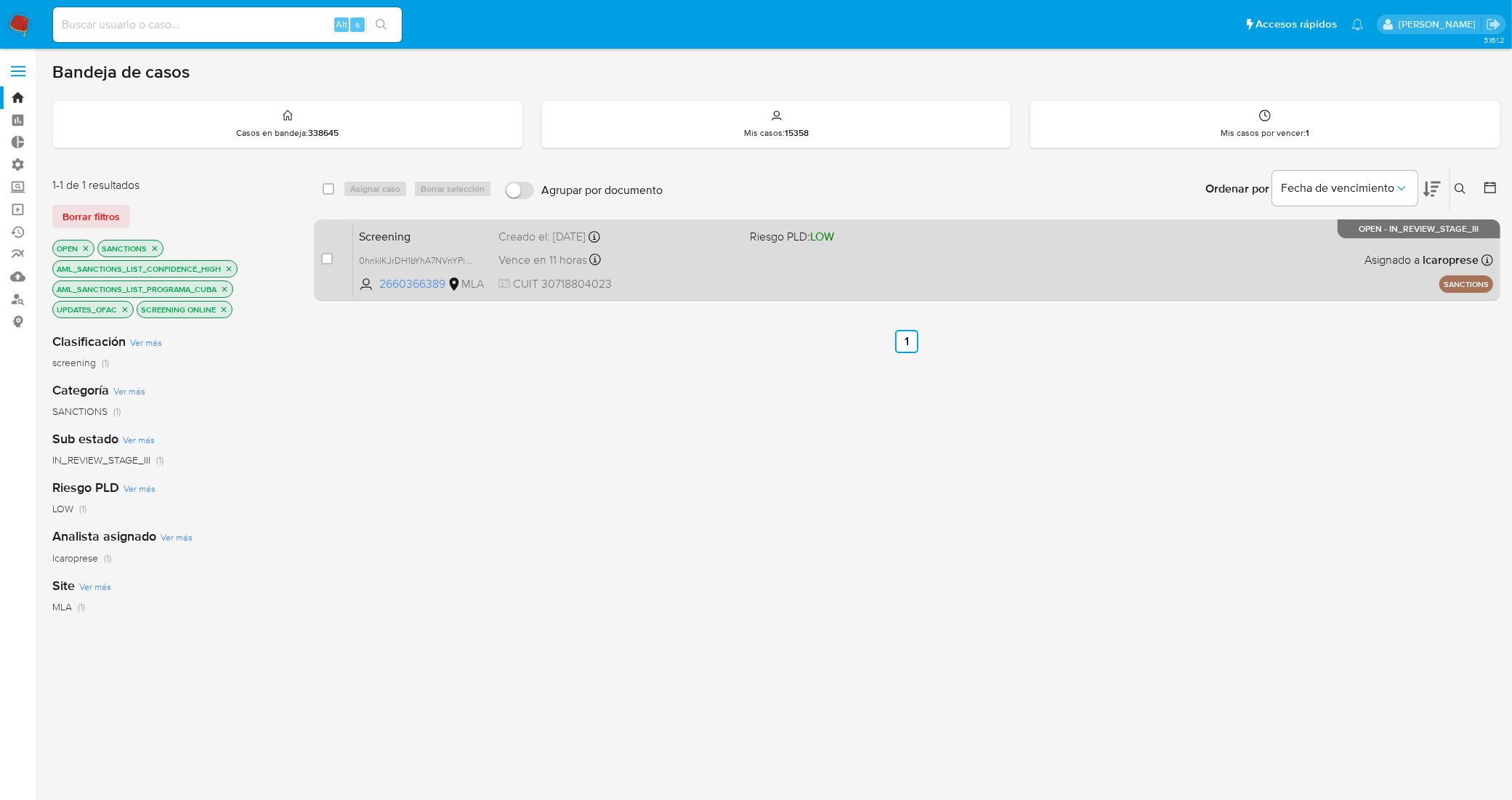
click at [473, 238] on span "Screening" at bounding box center [422, 235] width 127 height 19
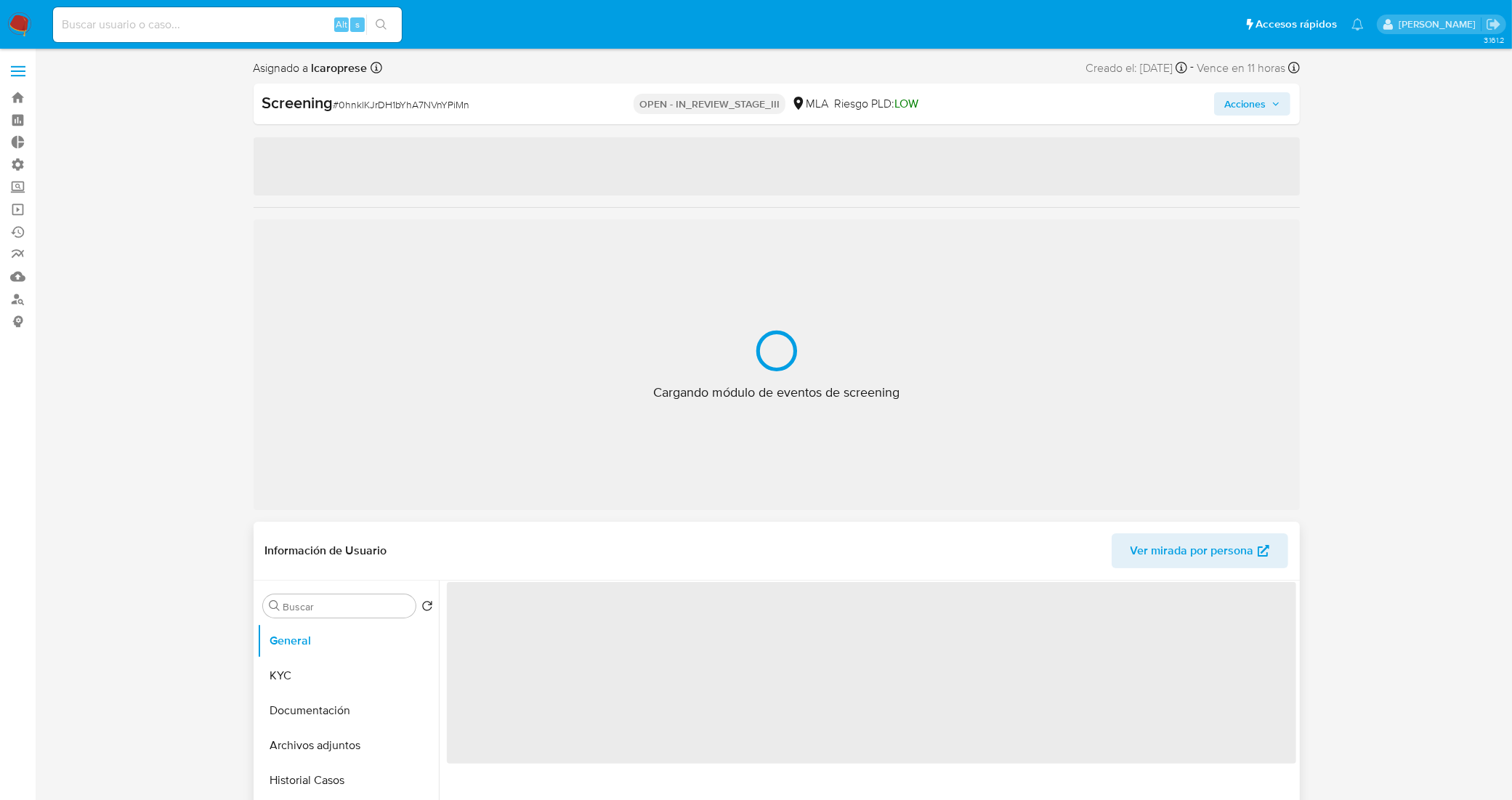
select select "10"
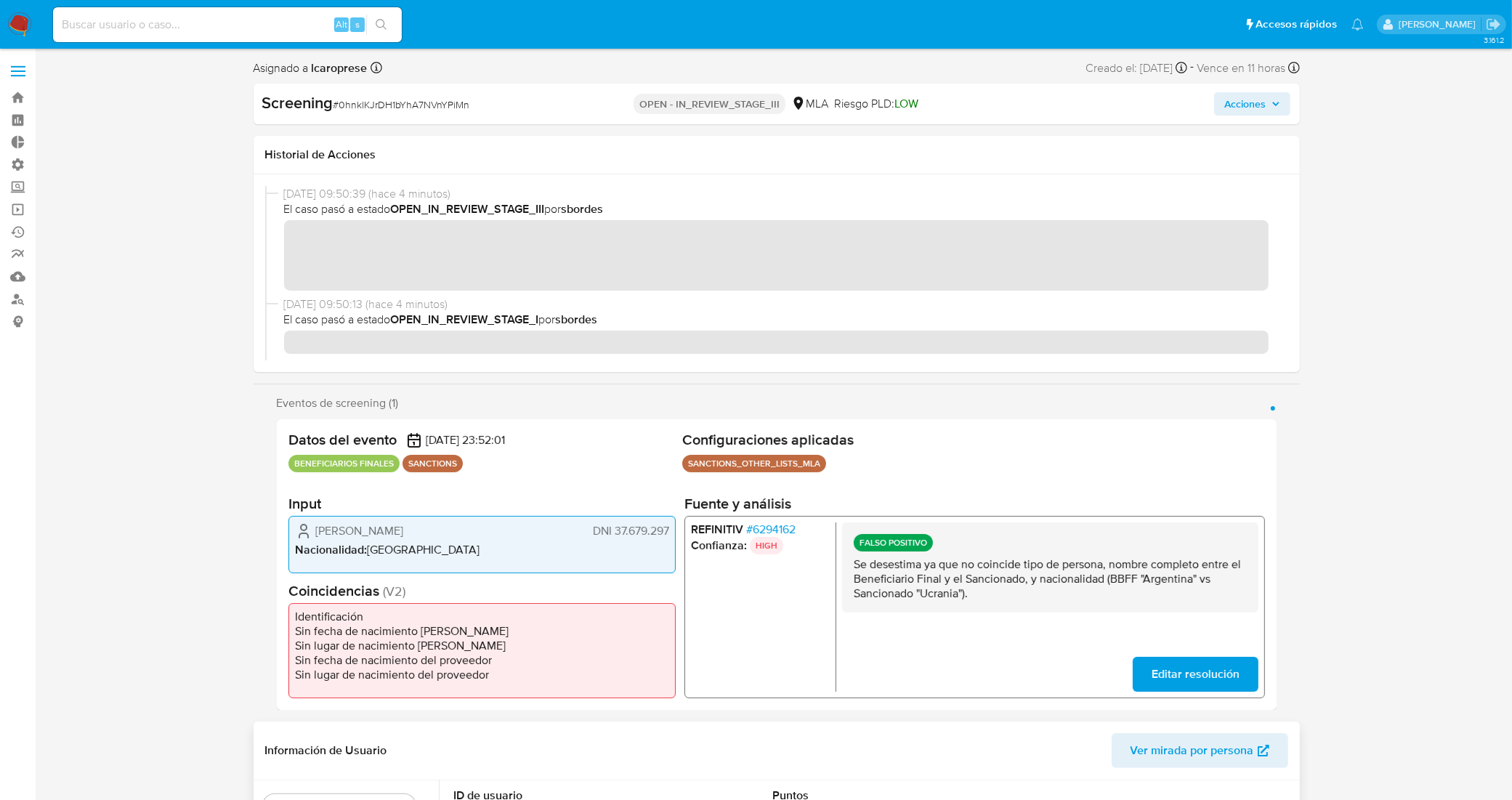
click at [1276, 106] on icon "button" at bounding box center [1276, 103] width 8 height 8
click at [1280, 95] on span "Acciones" at bounding box center [1252, 104] width 56 height 20
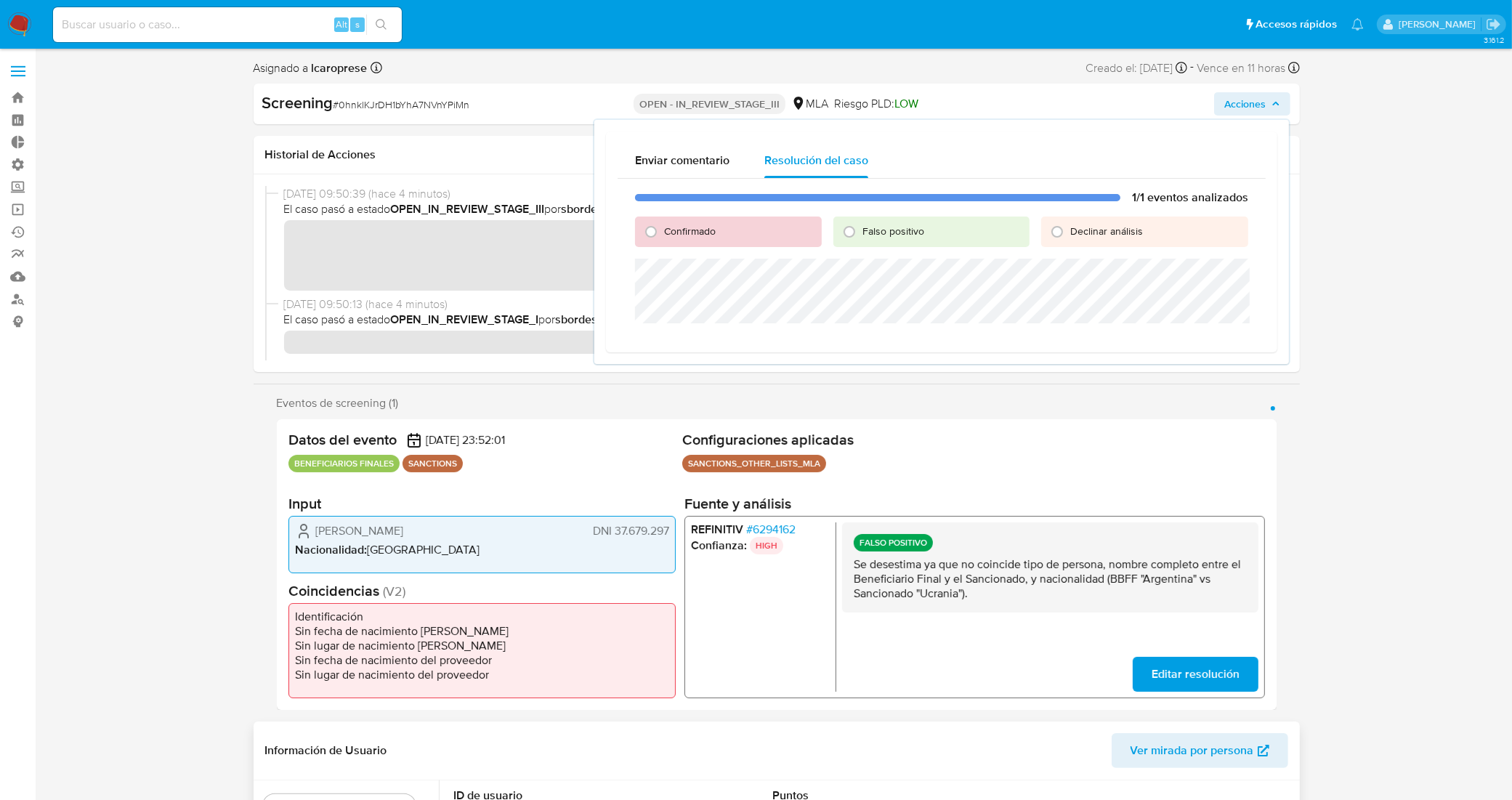
click at [914, 231] on span "Falso positivo" at bounding box center [893, 232] width 61 height 15
click at [861, 231] on input "Falso positivo" at bounding box center [849, 232] width 23 height 23
radio input "true"
click at [1190, 335] on span "Cerrar Caso" at bounding box center [1198, 340] width 70 height 20
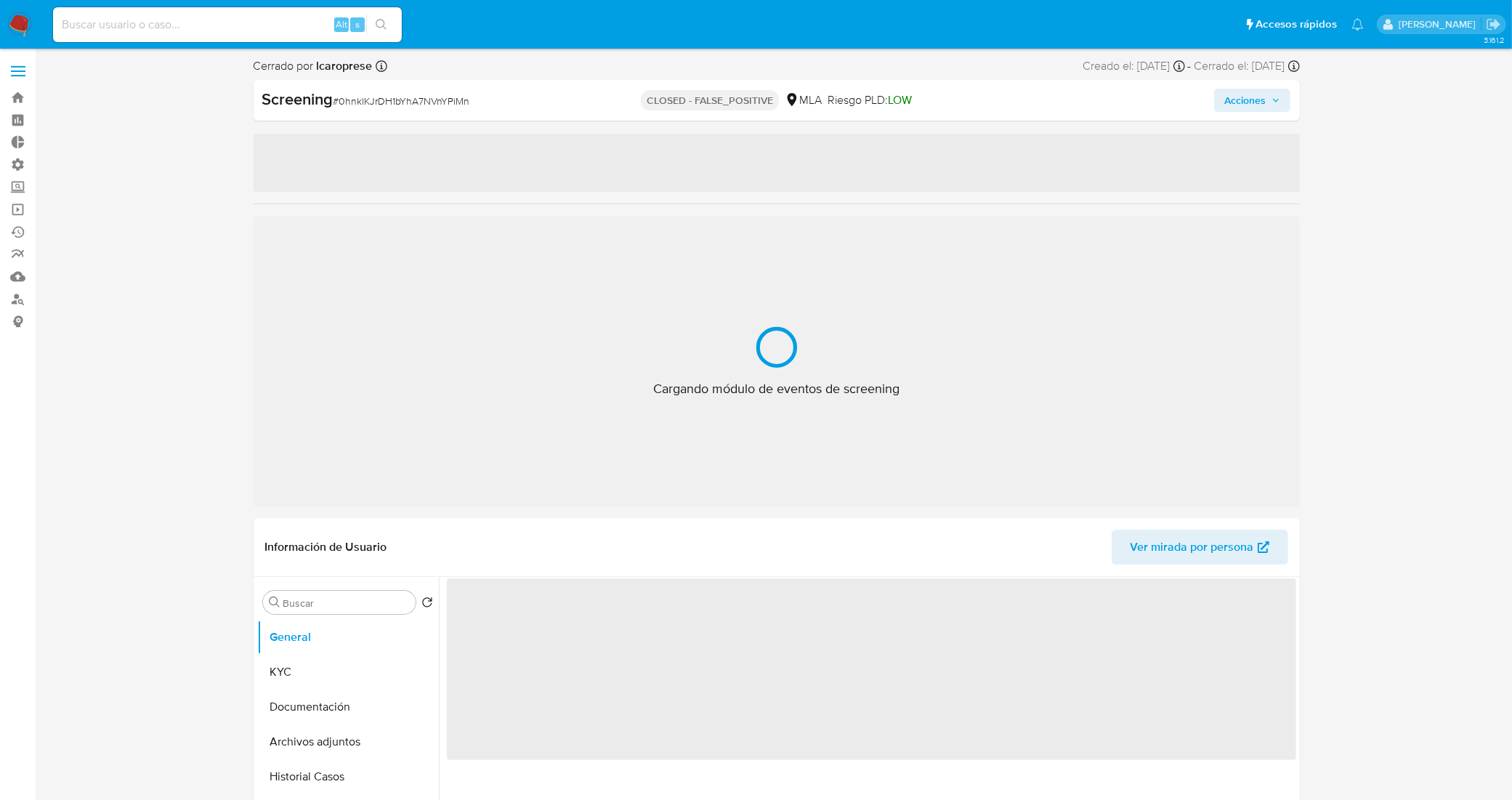
select select "10"
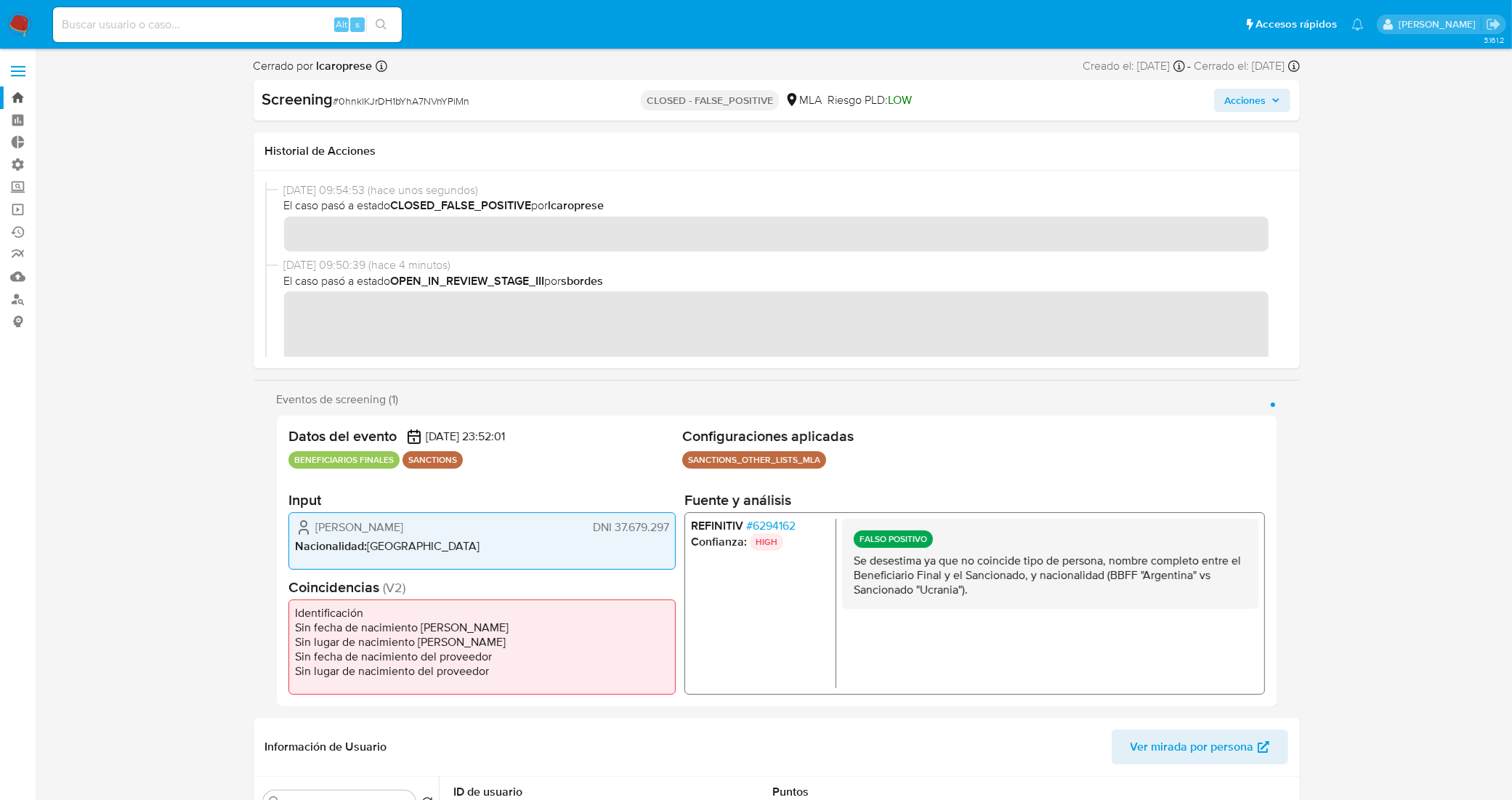
click at [12, 100] on link "Bandeja" at bounding box center [87, 98] width 173 height 22
